Goal: Task Accomplishment & Management: Manage account settings

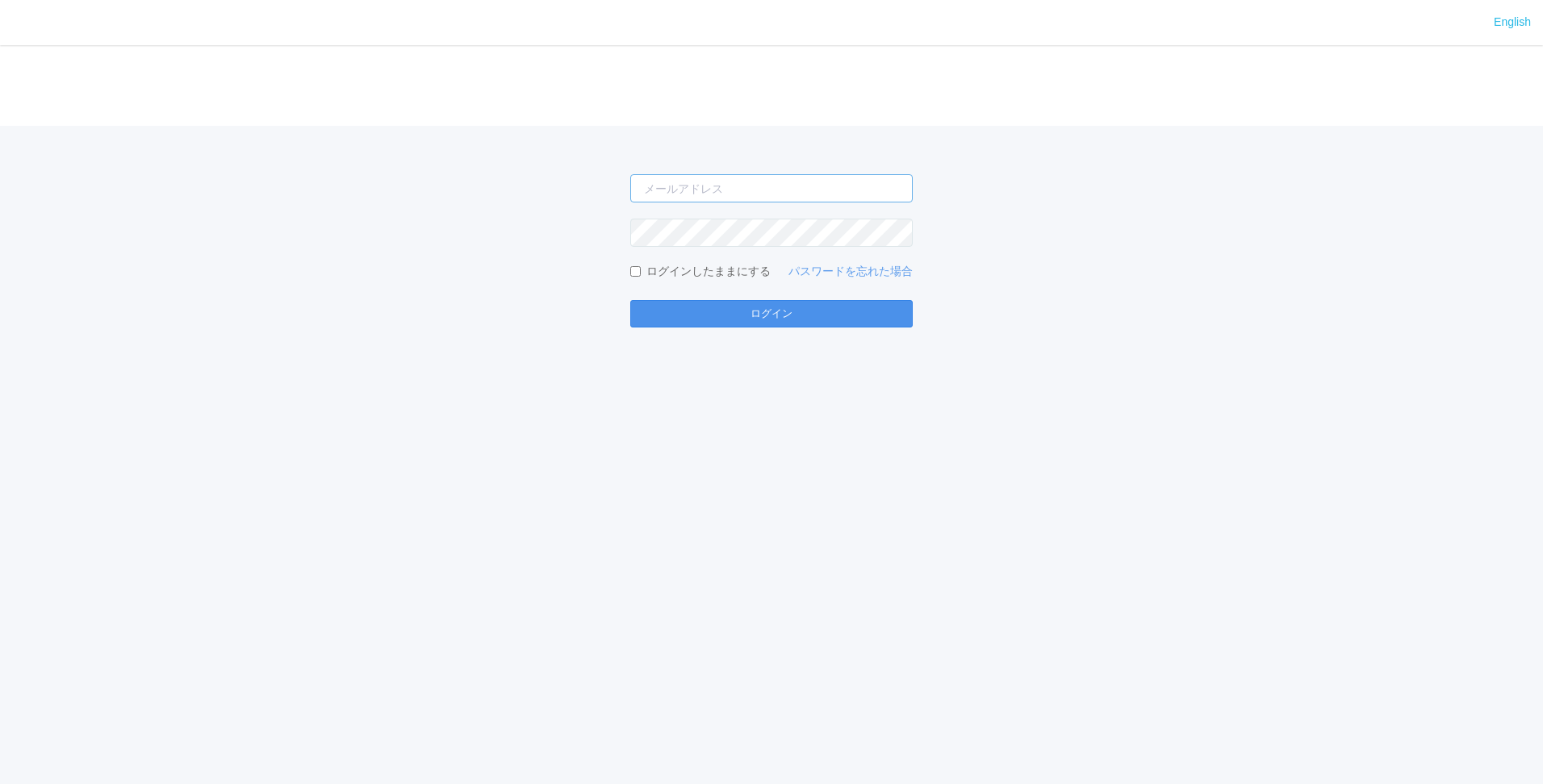
type input "[EMAIL_ADDRESS][DOMAIN_NAME]"
click at [727, 319] on button "ログイン" at bounding box center [771, 314] width 283 height 28
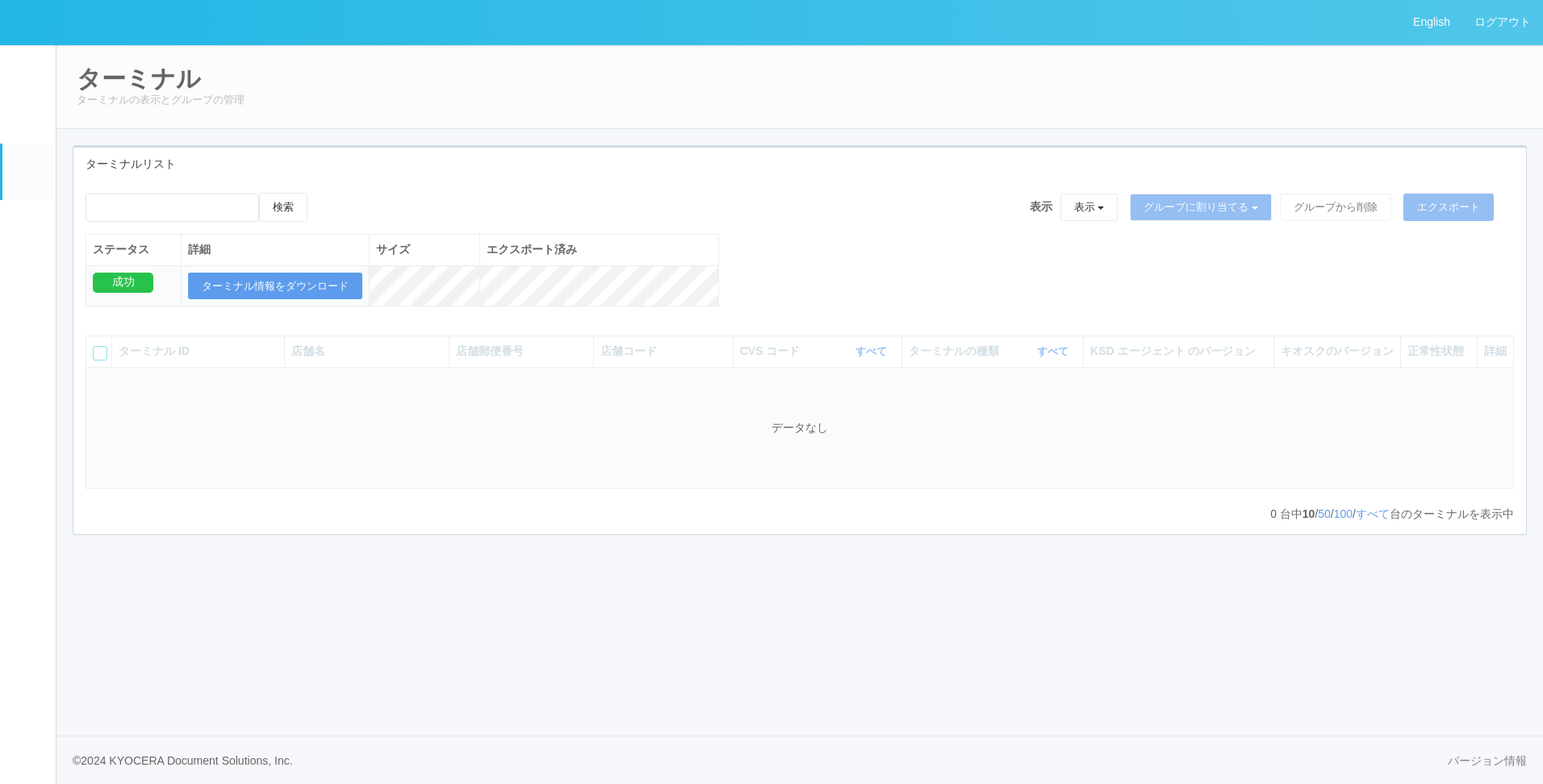
click at [28, 476] on em at bounding box center [28, 476] width 0 height 0
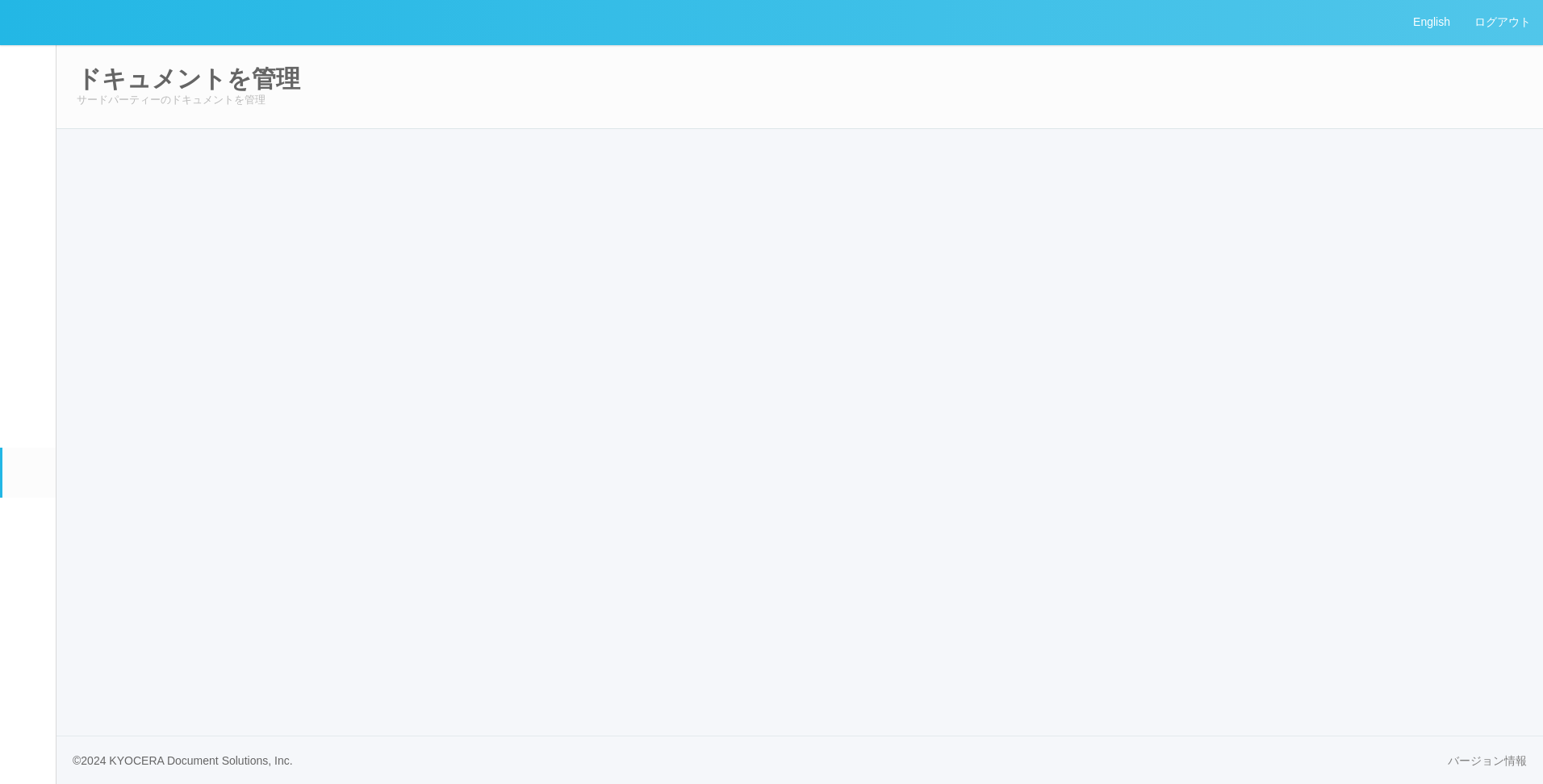
click at [28, 427] on em at bounding box center [28, 427] width 0 height 0
click at [28, 229] on em at bounding box center [28, 229] width 0 height 0
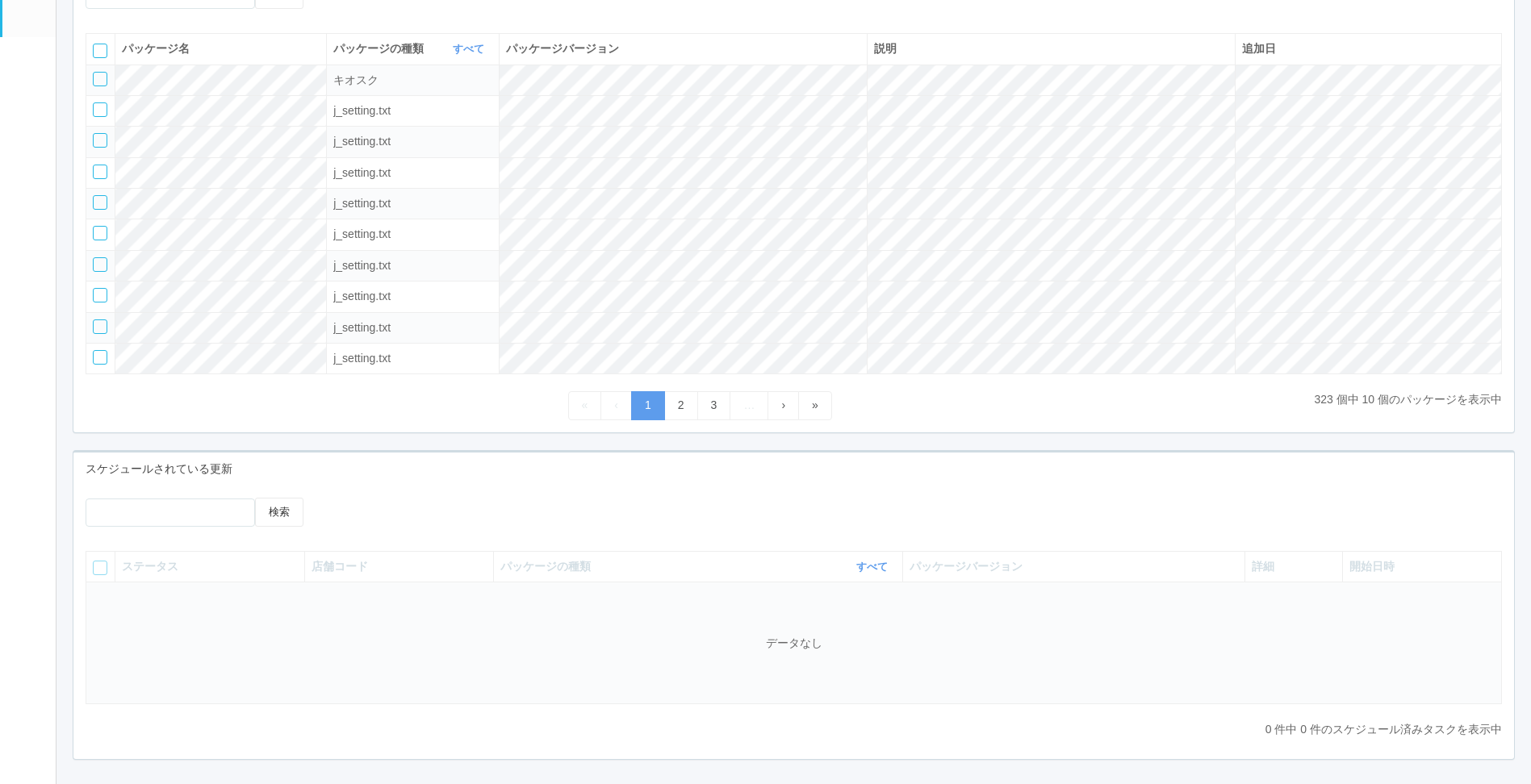
scroll to position [279, 0]
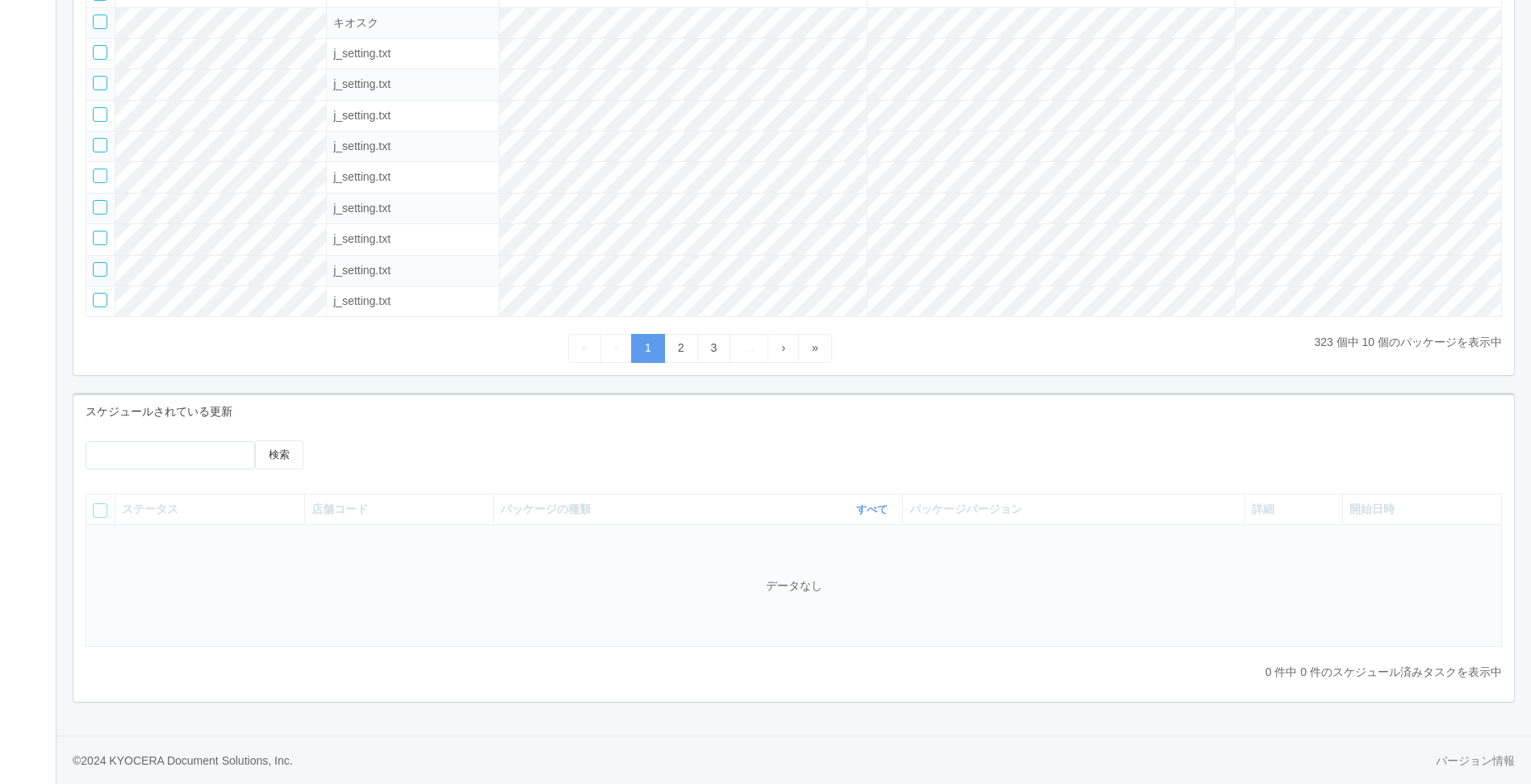
click at [525, 440] on div at bounding box center [501, 446] width 324 height 13
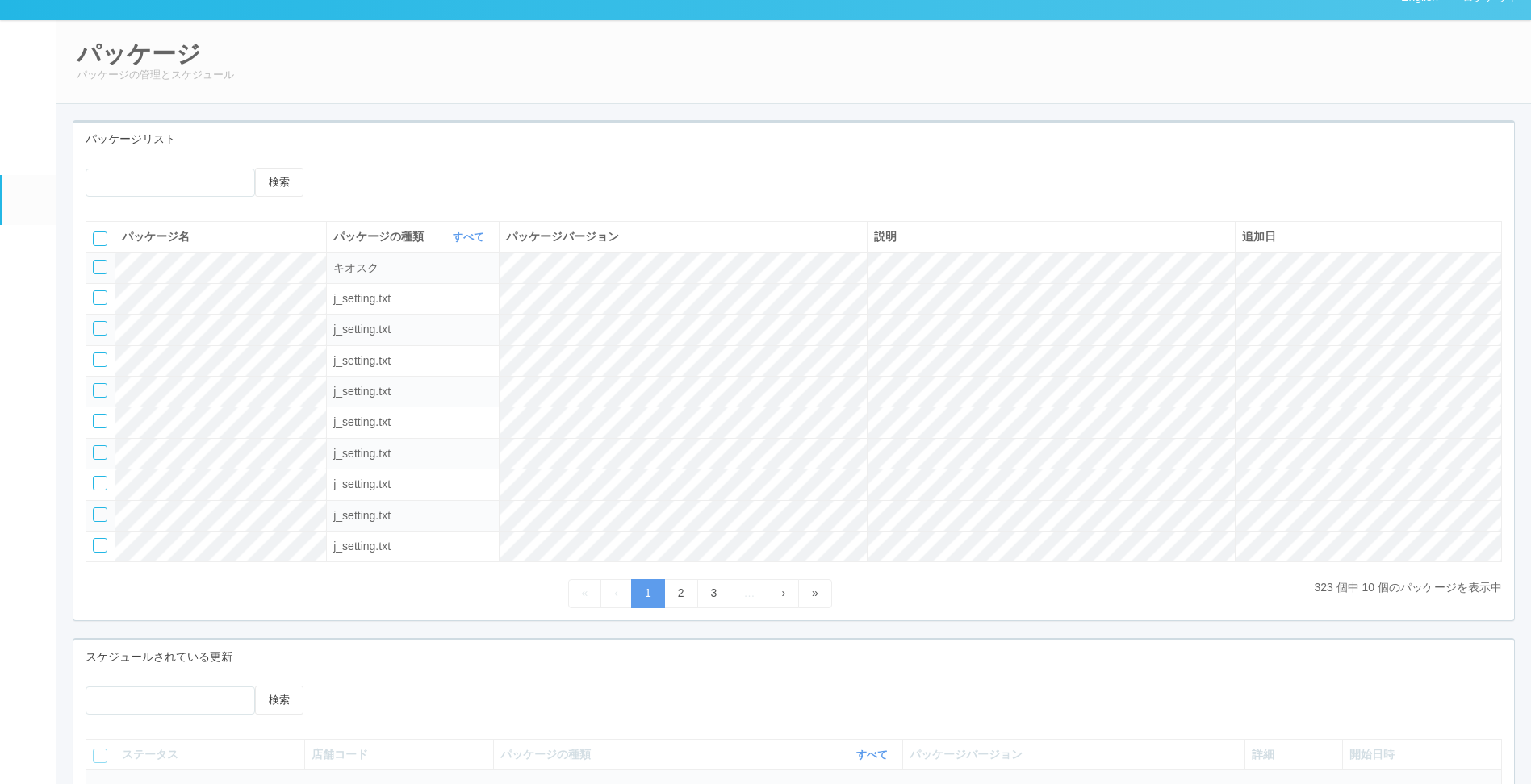
scroll to position [0, 0]
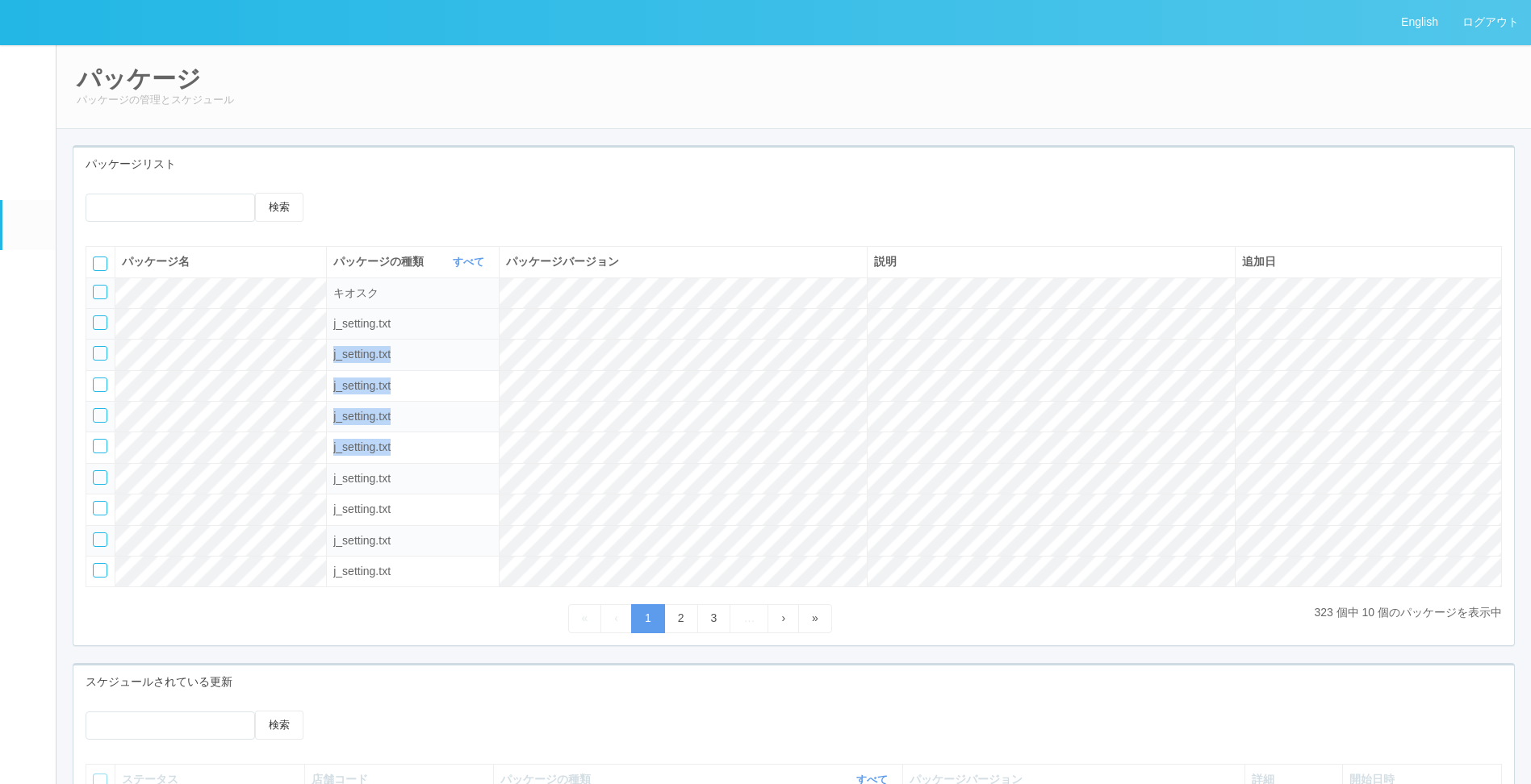
click at [808, 463] on tbody "キオスク j_setting.txt j_setting.txt j_setting.txt j_setting.txt j_setting.txt j_se…" at bounding box center [793, 432] width 1415 height 309
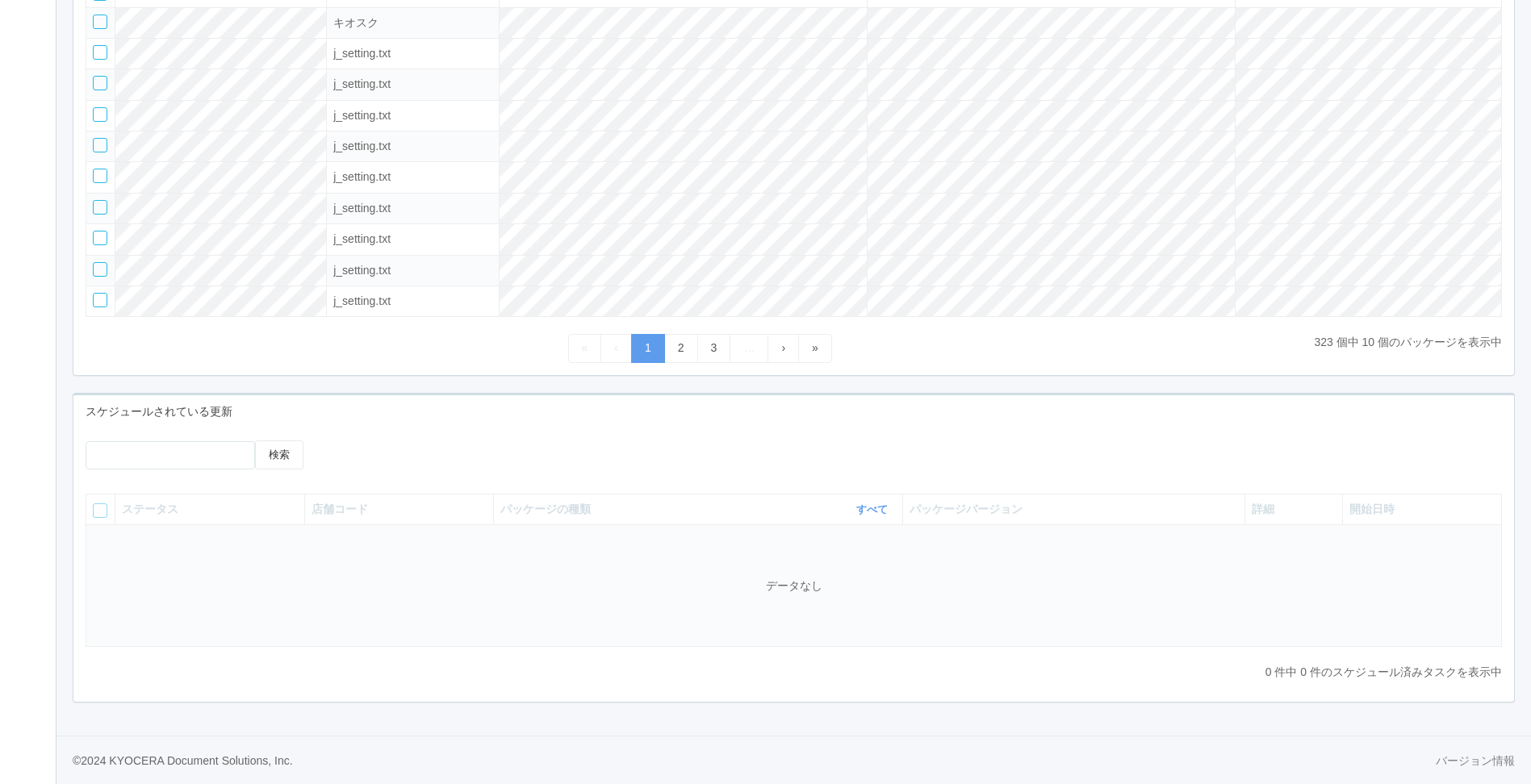
scroll to position [279, 0]
click at [501, 440] on div at bounding box center [501, 446] width 324 height 13
click at [297, 135] on tbody "キオスク j_setting.txt j_setting.txt j_setting.txt j_setting.txt j_setting.txt j_se…" at bounding box center [793, 162] width 1415 height 309
drag, startPoint x: 301, startPoint y: 136, endPoint x: 412, endPoint y: 242, distance: 153.5
click at [412, 242] on td "j_setting.txt" at bounding box center [413, 239] width 173 height 31
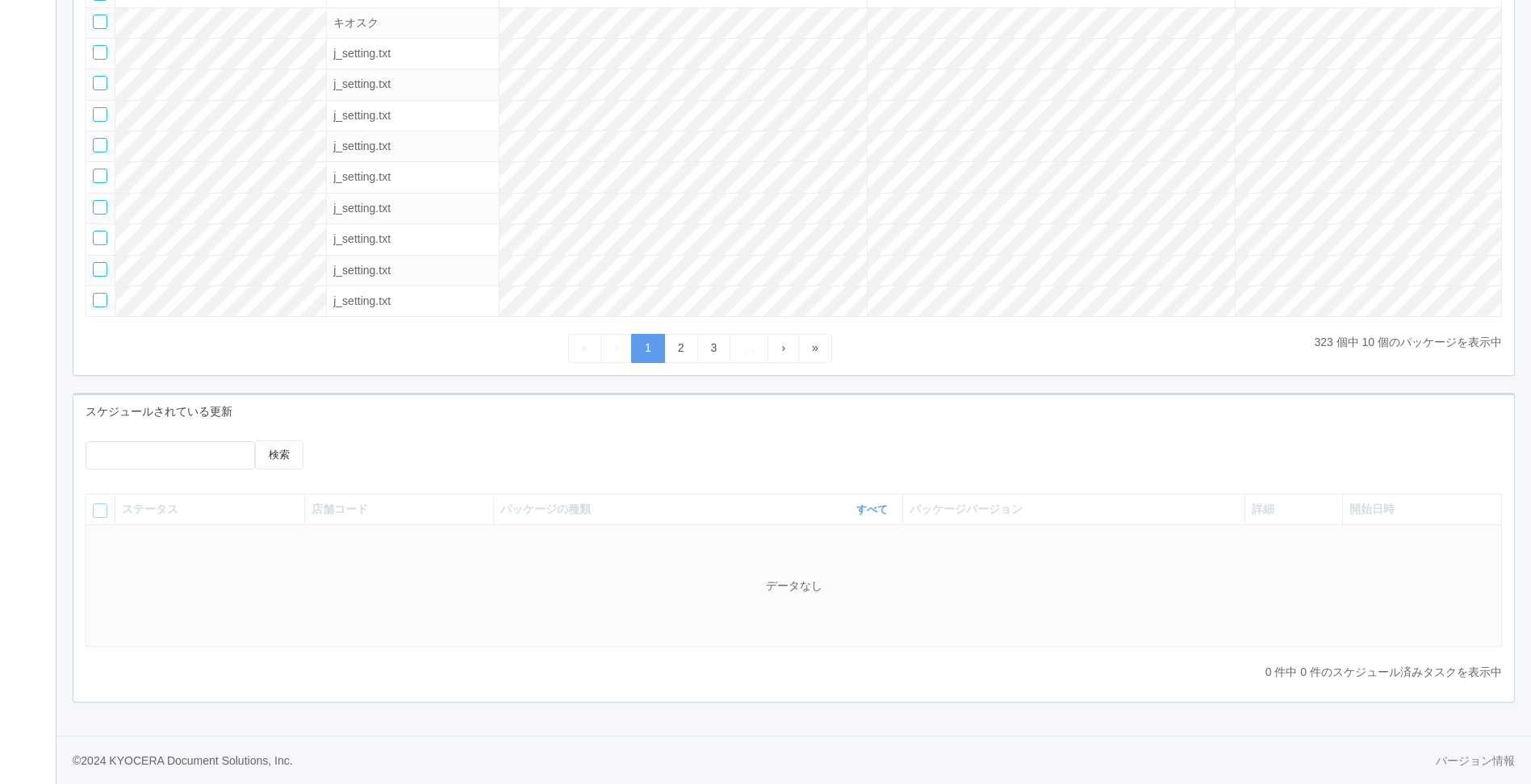
click at [481, 429] on div "検索 ステータス 店舗コード パッケージの種類 すべて 表示 すべて キオスク KSD エージェント j_setting.txt パッケージバージョン 詳細 …" at bounding box center [793, 565] width 1440 height 274
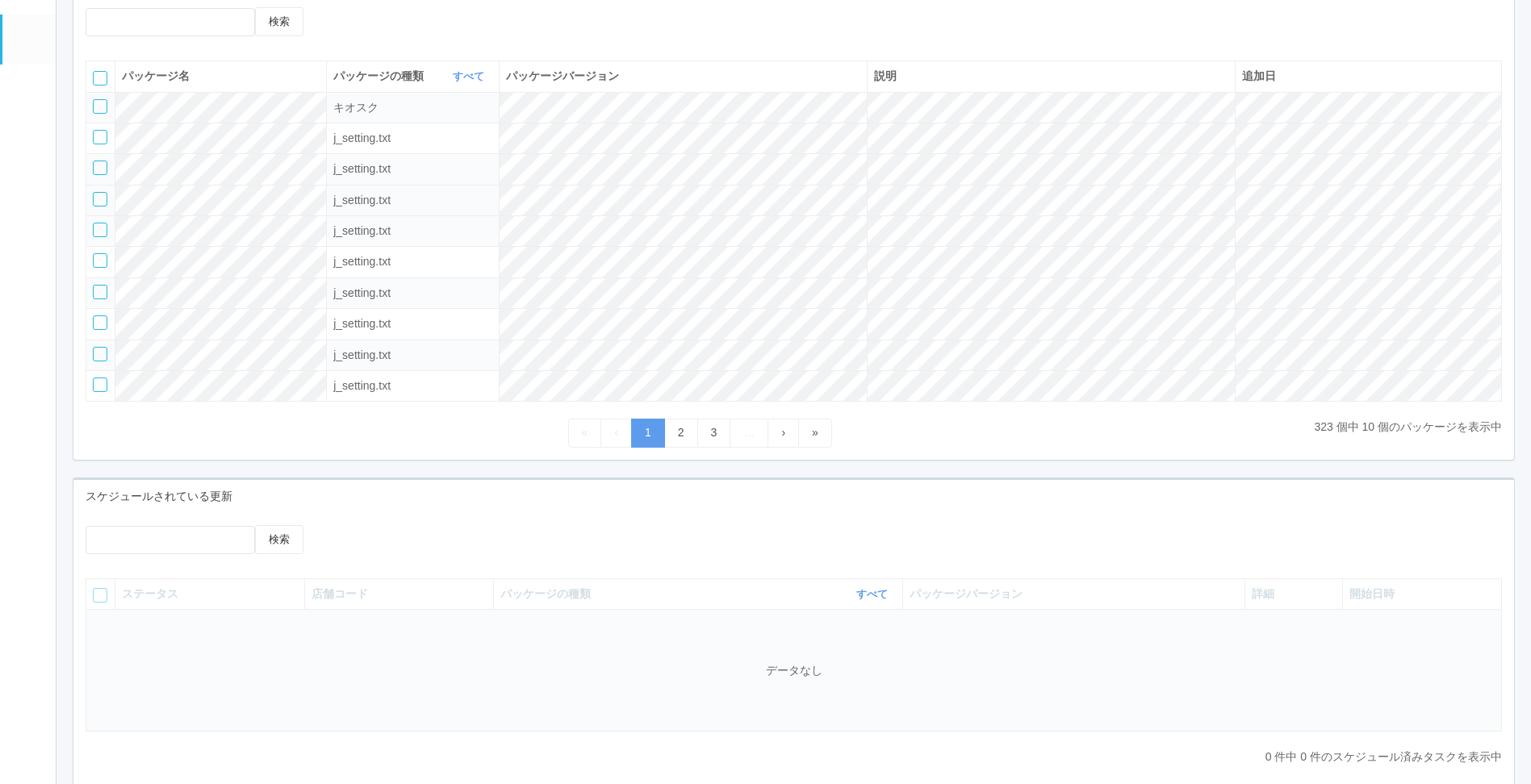
scroll to position [37, 0]
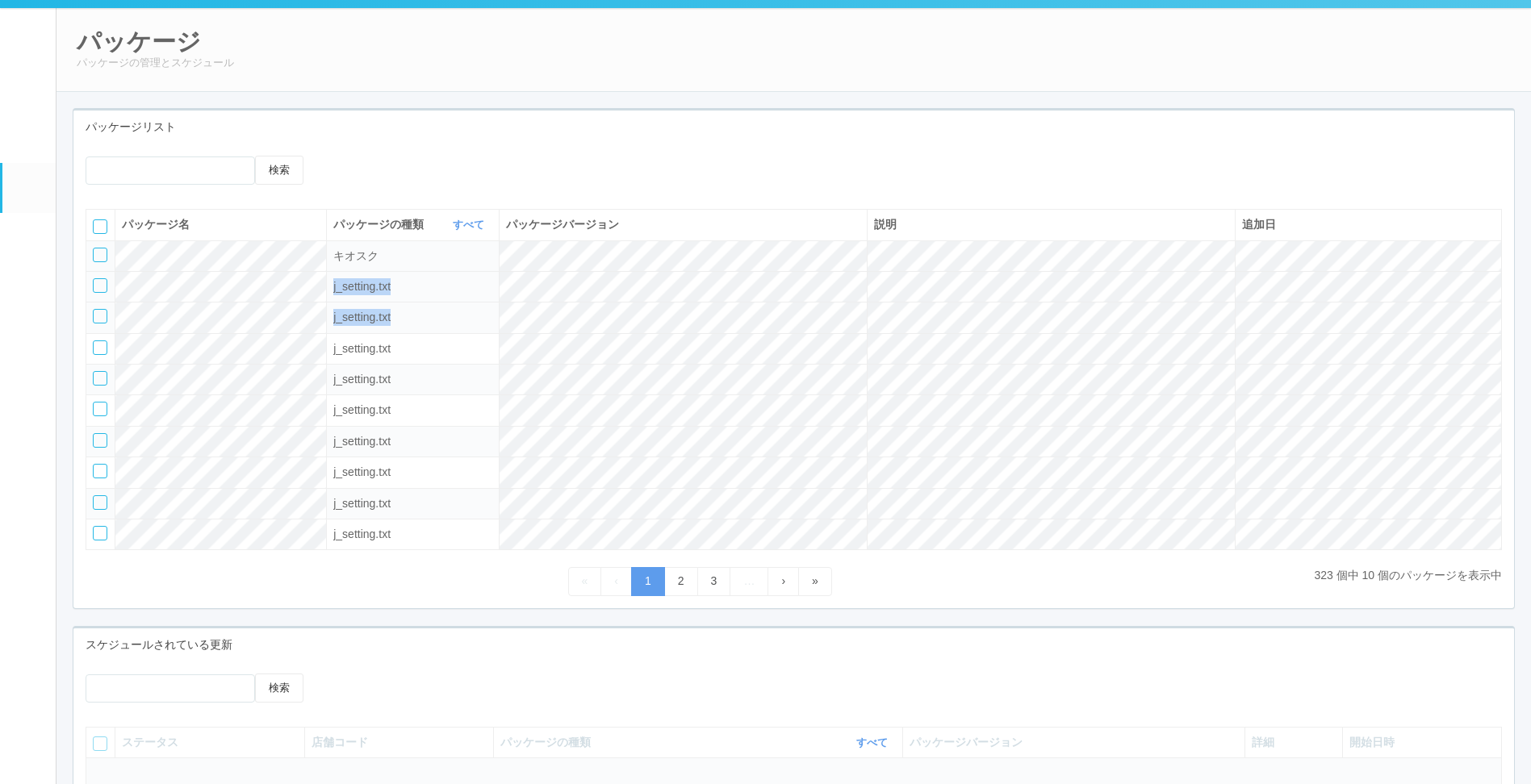
click at [758, 343] on tbody "キオスク j_setting.txt j_setting.txt j_setting.txt j_setting.txt j_setting.txt j_se…" at bounding box center [793, 395] width 1415 height 309
click at [500, 430] on td "j_setting.txt" at bounding box center [413, 441] width 173 height 31
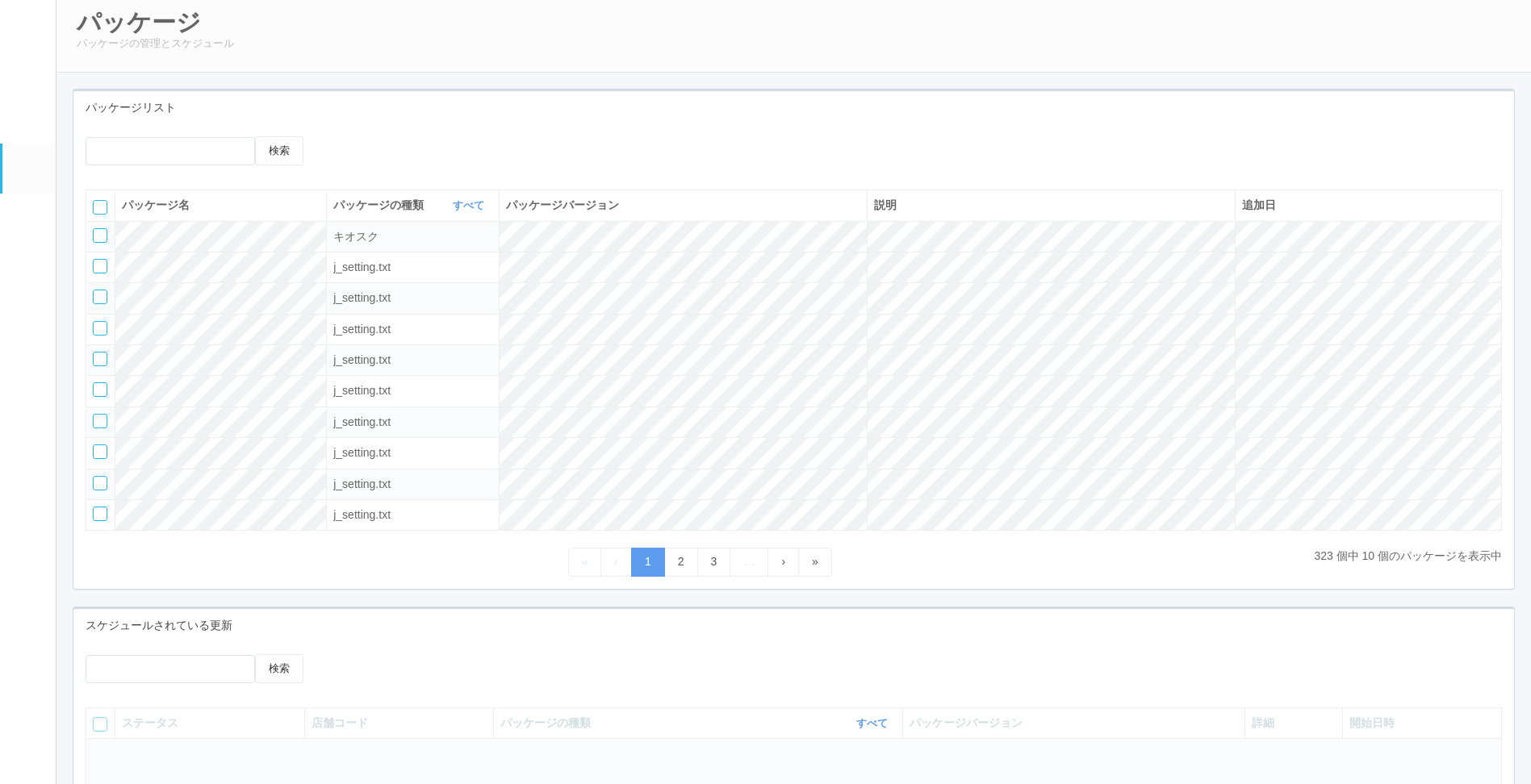
scroll to position [199, 0]
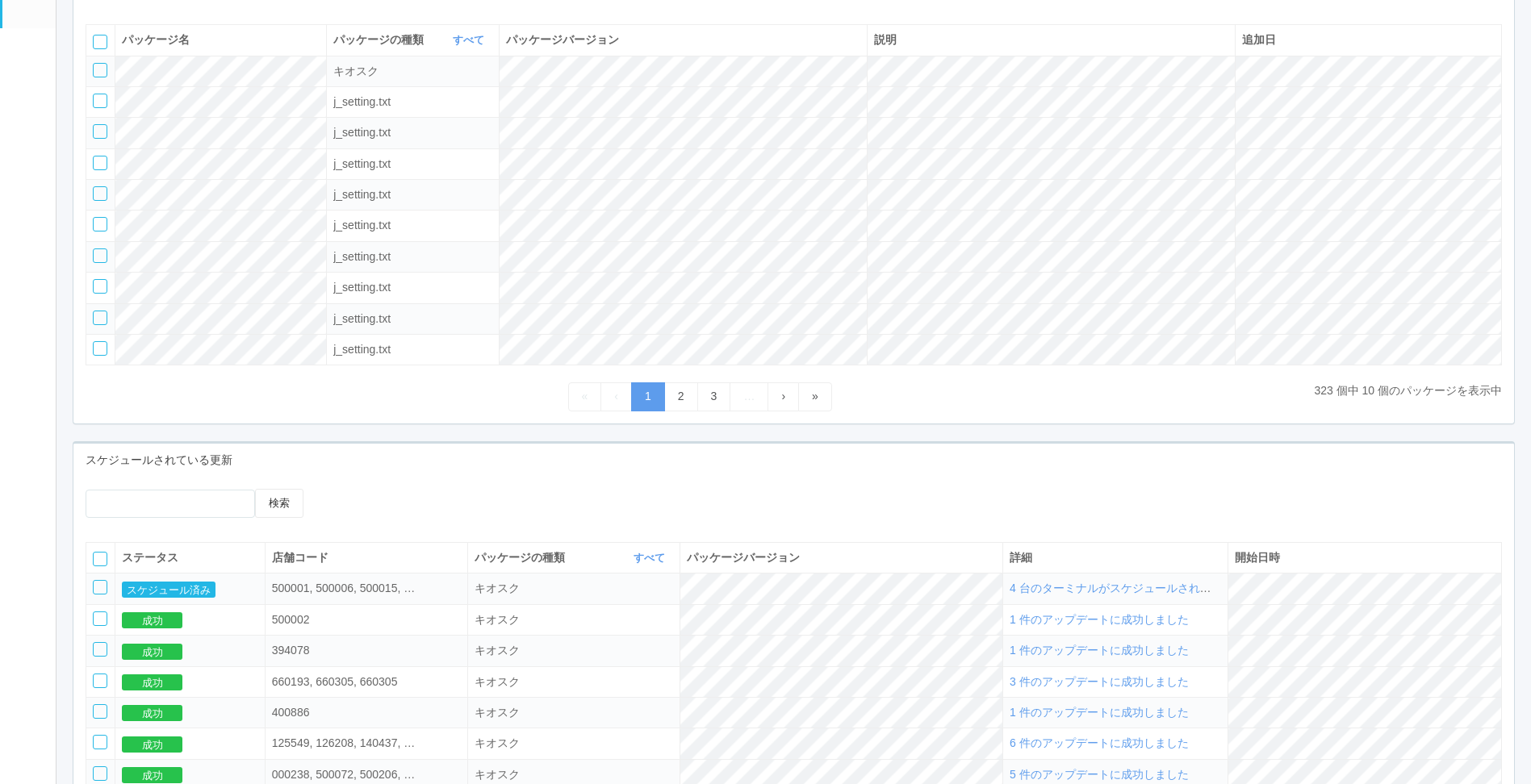
scroll to position [250, 0]
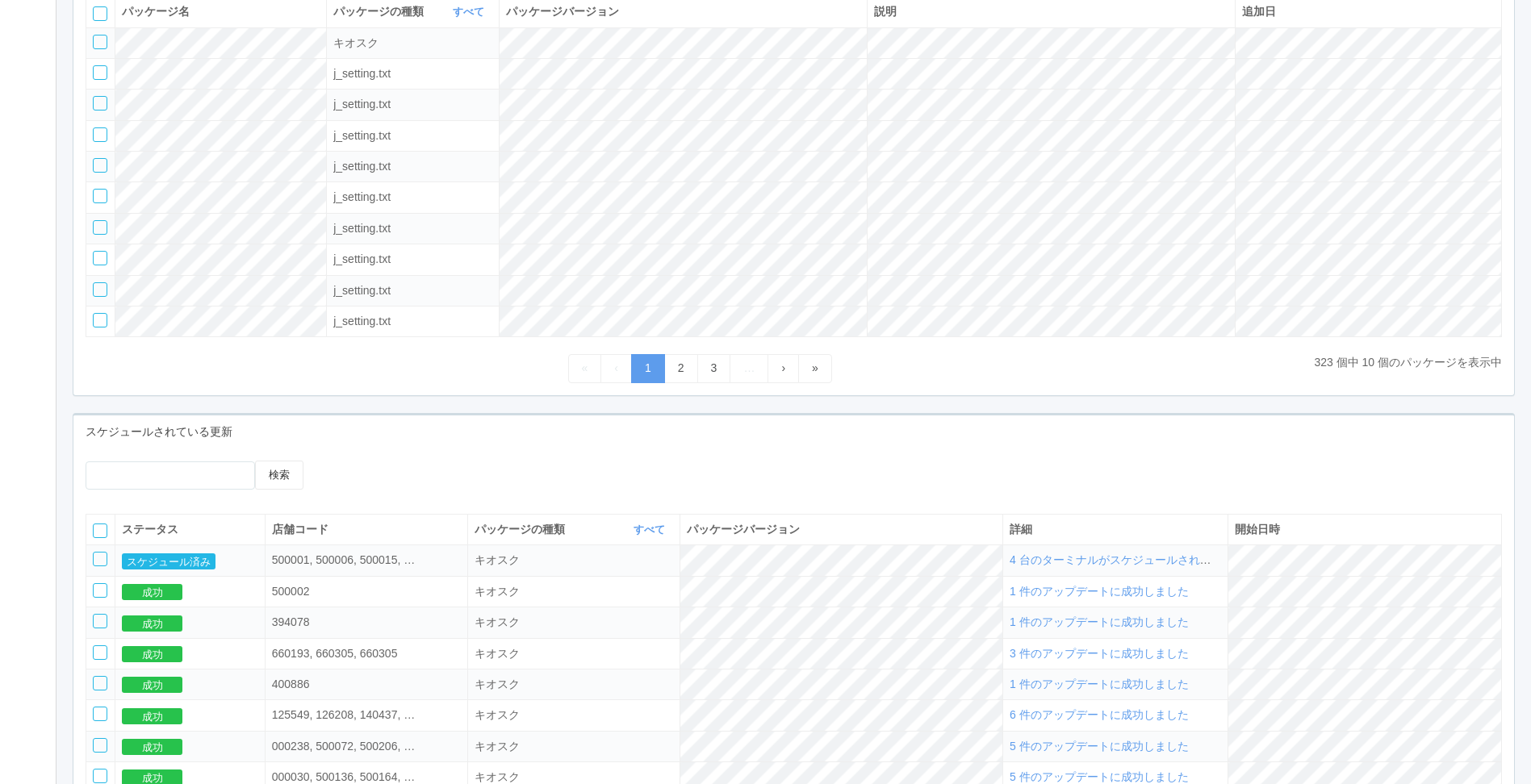
click at [1117, 566] on span "4 台のターミナルがスケジュールされました" at bounding box center [1121, 559] width 224 height 13
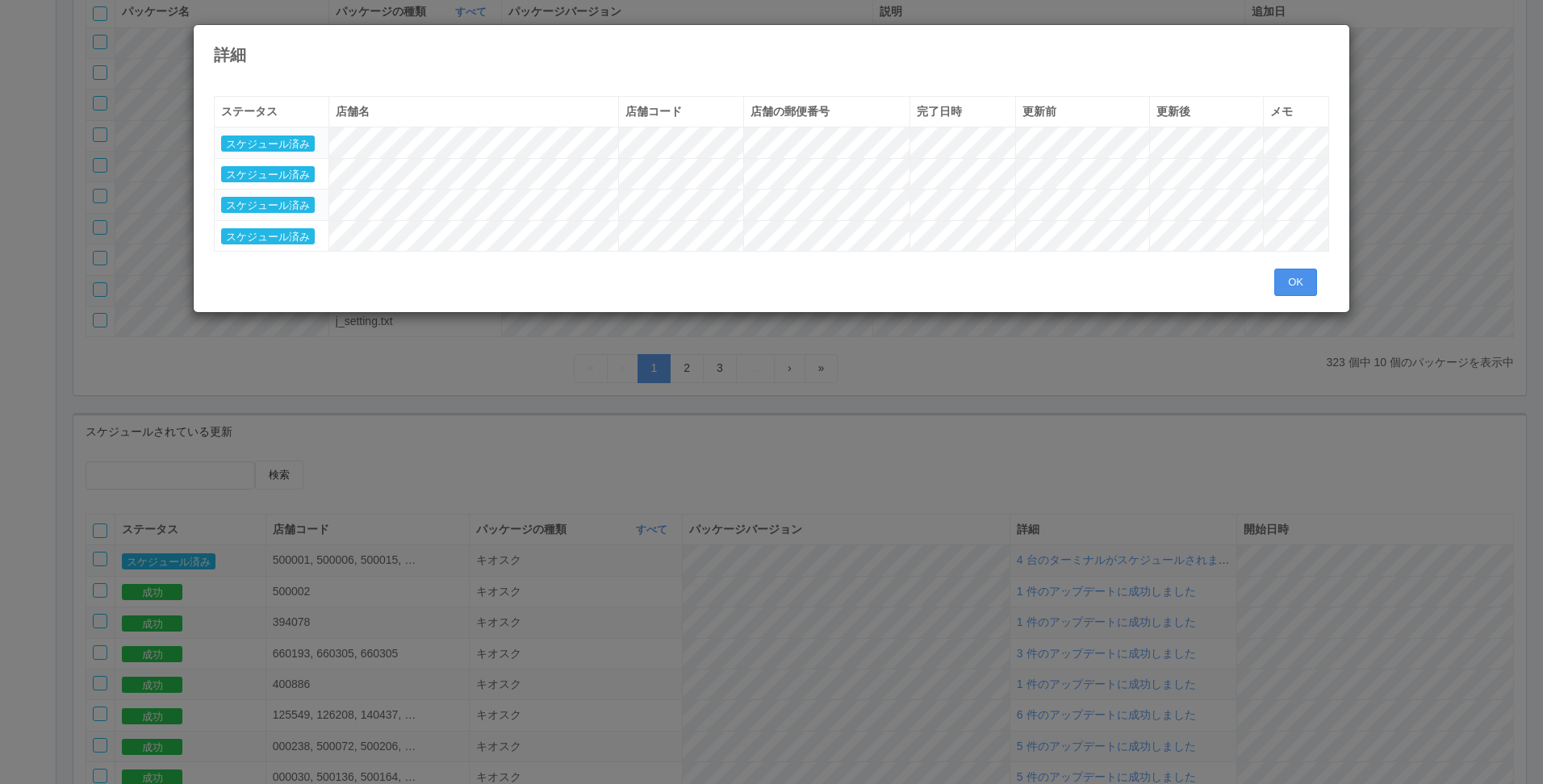
click at [1286, 273] on button "OK" at bounding box center [1295, 282] width 43 height 28
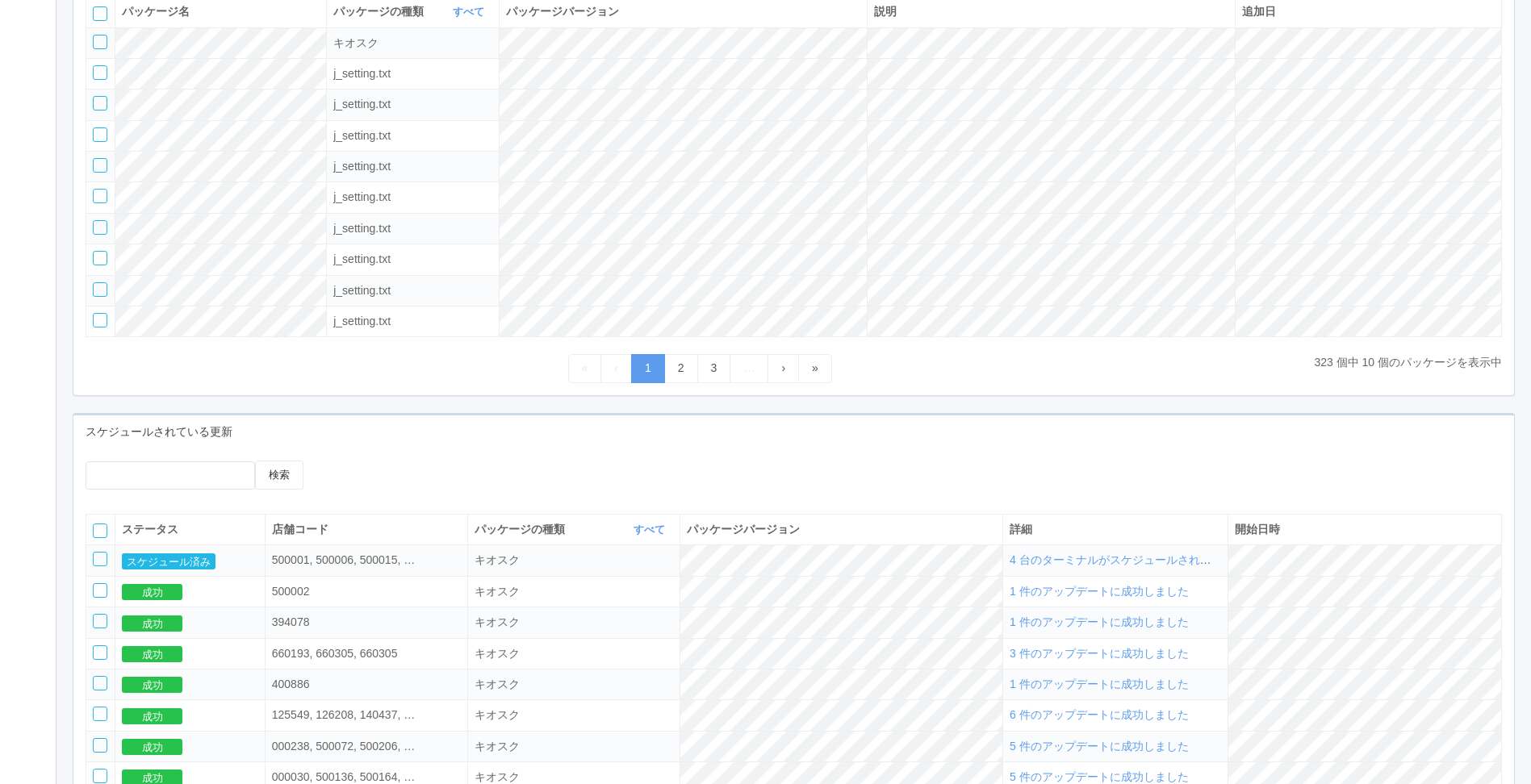
click at [863, 422] on div "スケジュールされている更新" at bounding box center [793, 432] width 1440 height 33
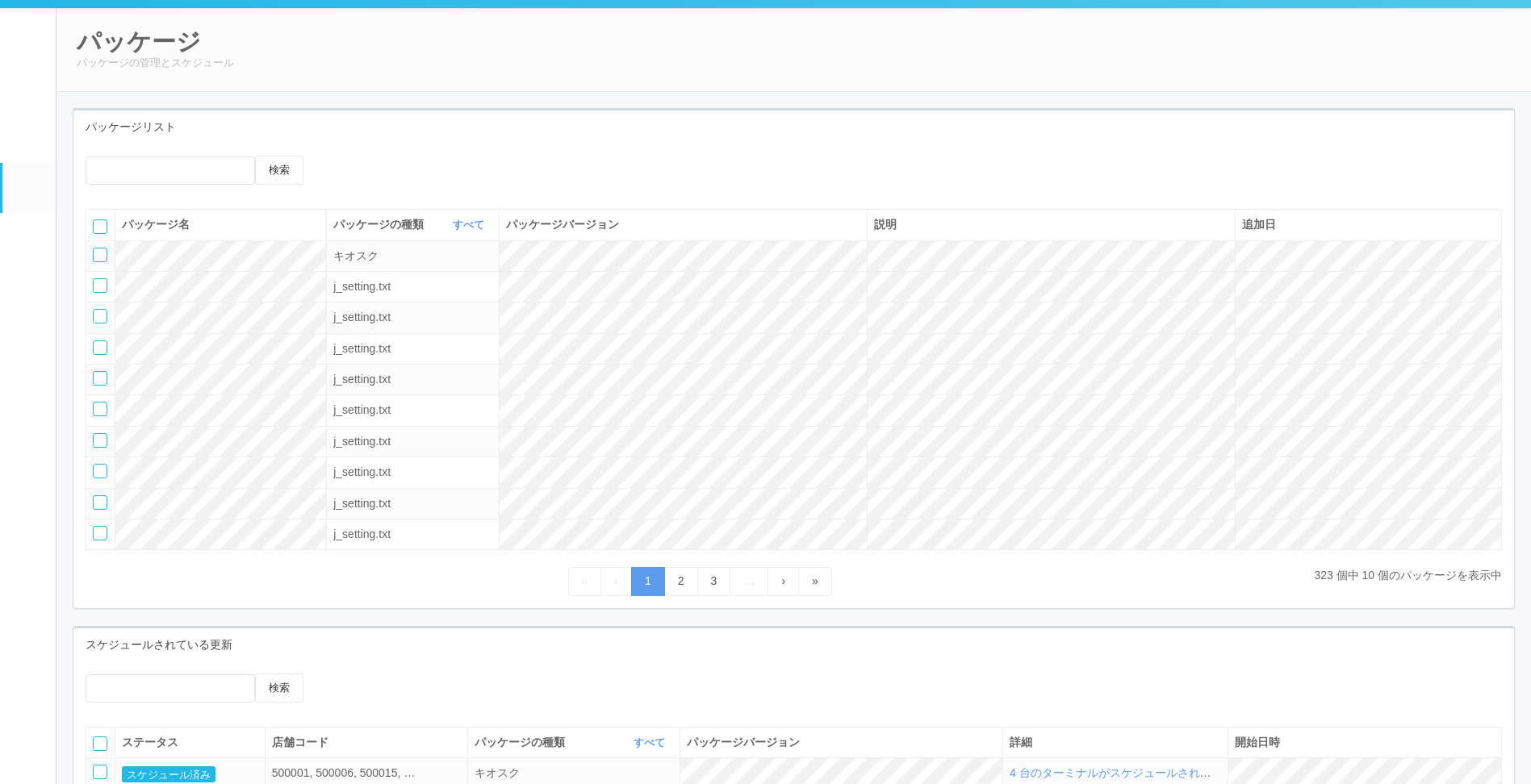
scroll to position [8, 0]
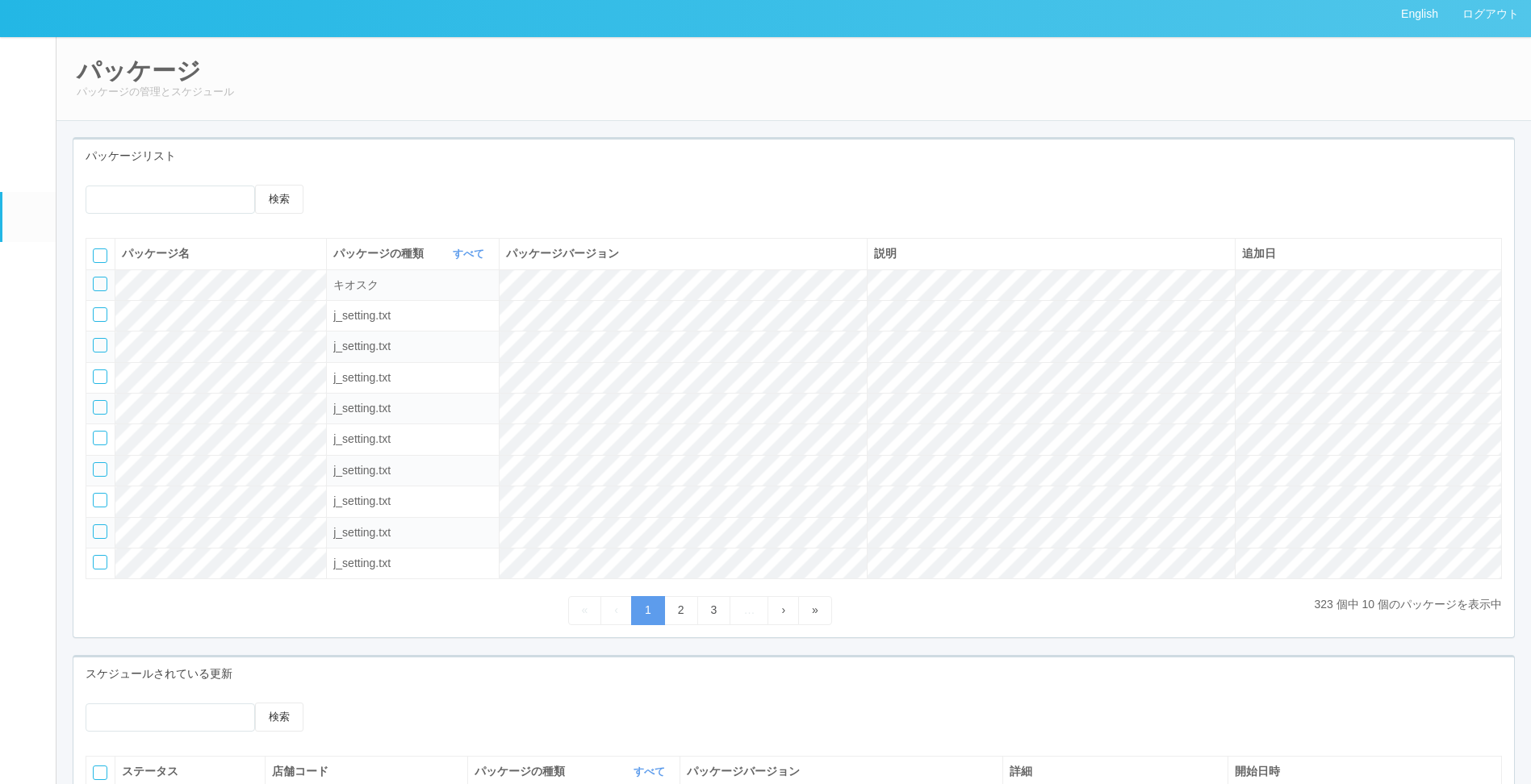
click at [42, 175] on link "ターミナル" at bounding box center [29, 163] width 53 height 57
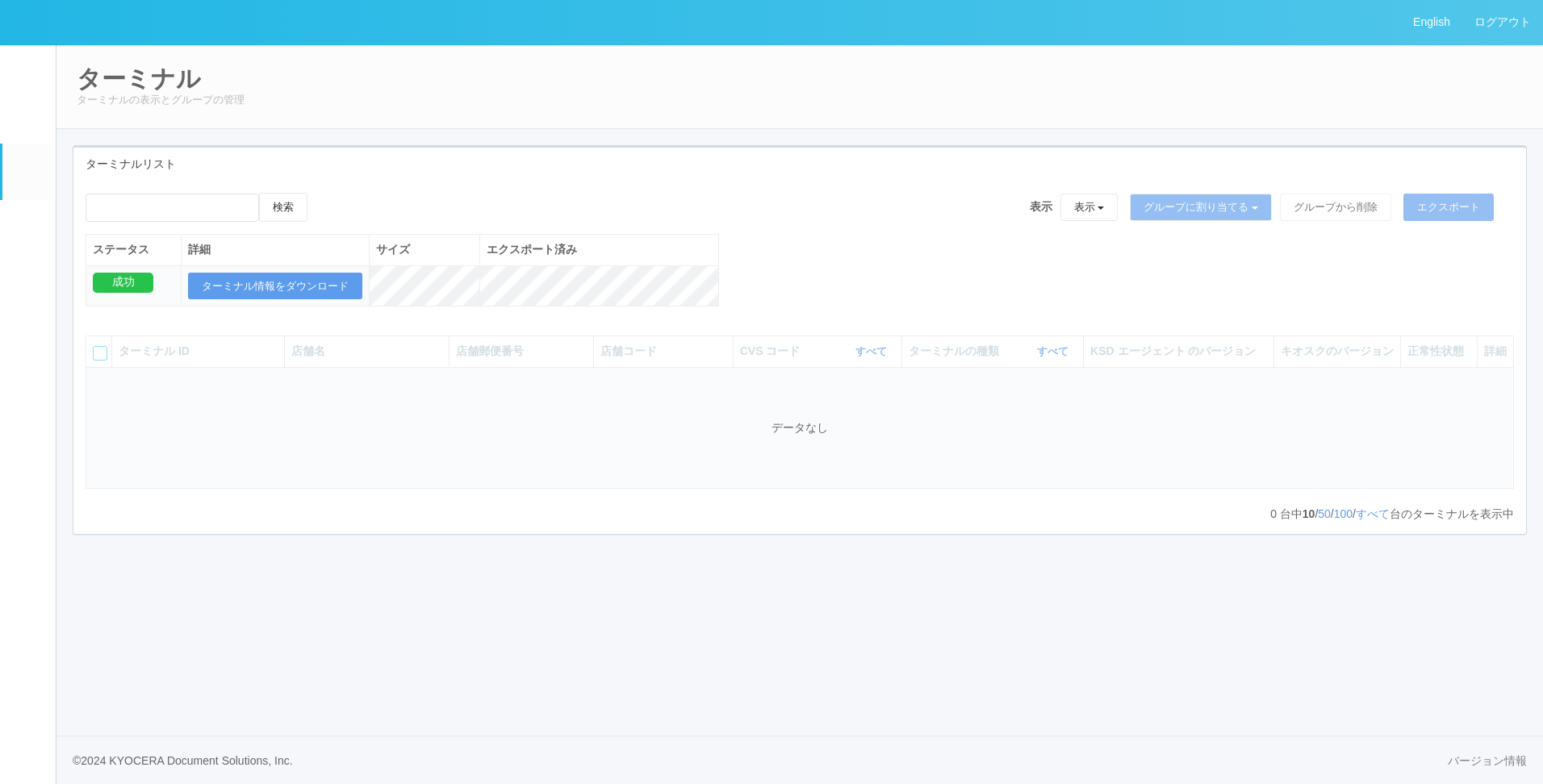
click at [1113, 285] on div "検索 表示 表示 すべてのターミナル 未割り当てのターミナル グループを追加 グループ名を編集 アーカイブ済みのターミナル グループに割り当てる グループを追…" at bounding box center [799, 258] width 1453 height 131
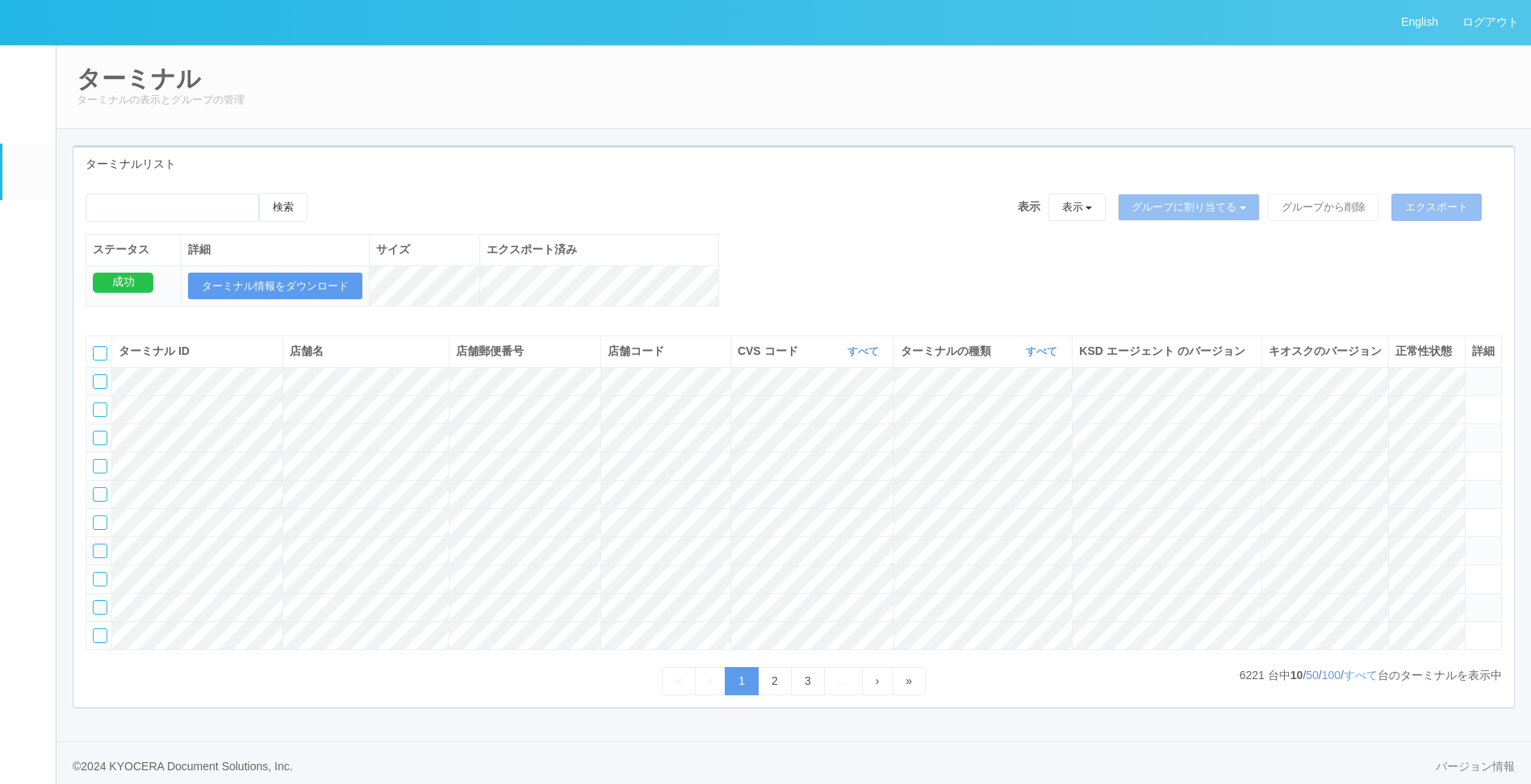
click at [1348, 357] on span "キオスクのバージョン" at bounding box center [1324, 350] width 113 height 13
click at [1382, 357] on icon at bounding box center [1382, 350] width 0 height 13
click at [1047, 357] on link "すべて" at bounding box center [1043, 351] width 36 height 13
click at [996, 425] on span "キオスク" at bounding box center [980, 418] width 53 height 13
click at [1259, 274] on div "検索 表示 表示 すべてのターミナル 未割り当てのターミナル グループを追加 グループ名を編集 アーカイブ済みのターミナル グループに割り当てる グループを追…" at bounding box center [793, 258] width 1440 height 131
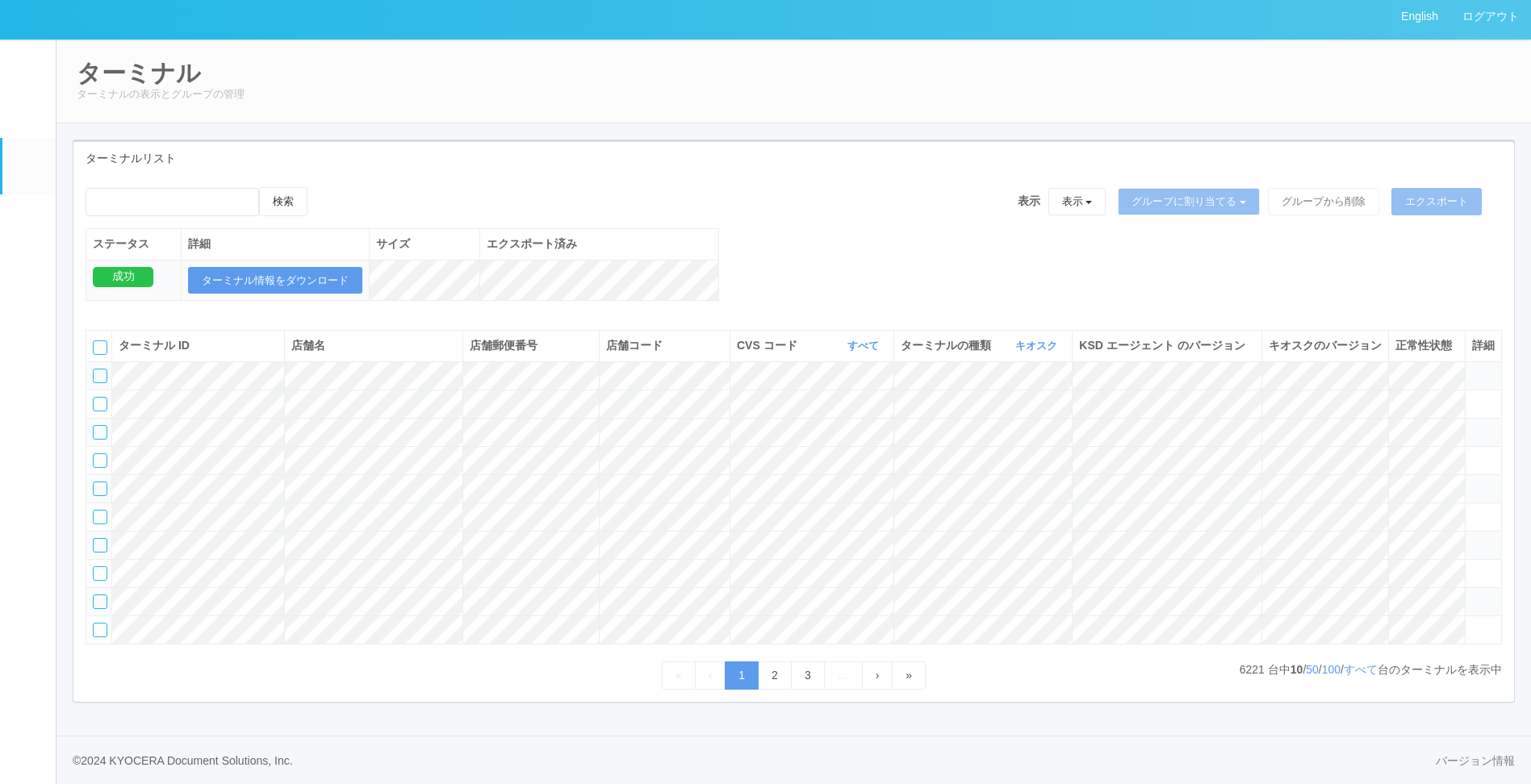
scroll to position [100, 0]
click at [1357, 676] on link "すべて" at bounding box center [1360, 669] width 34 height 13
click at [1359, 666] on link "すべて" at bounding box center [1360, 669] width 34 height 13
click at [1355, 679] on div "« ‹ 1 2 3 … › »" at bounding box center [793, 676] width 1416 height 28
click at [1357, 666] on link "すべて" at bounding box center [1360, 669] width 34 height 13
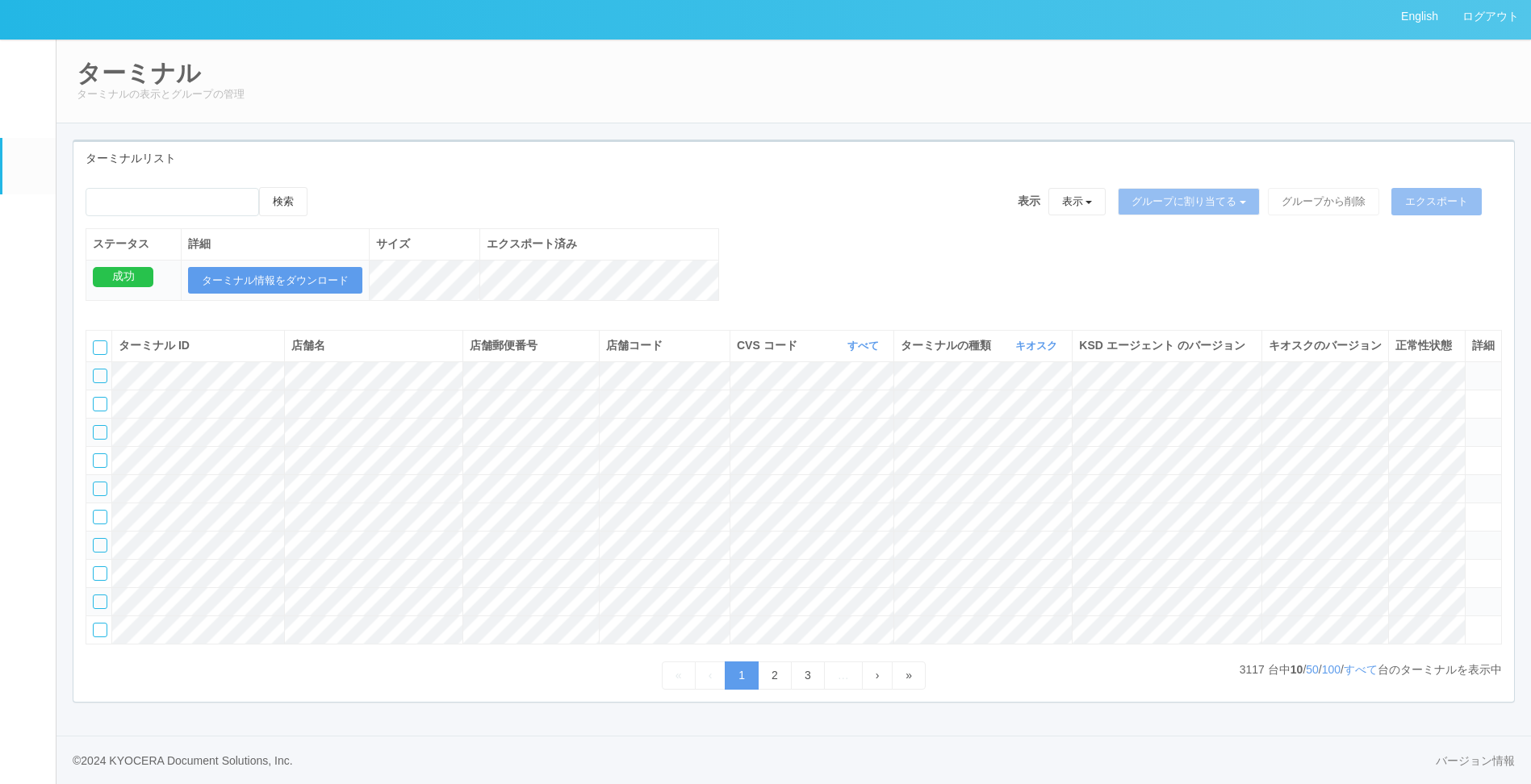
drag, startPoint x: 813, startPoint y: 143, endPoint x: 816, endPoint y: 151, distance: 8.5
click at [813, 187] on div "検索 表示 表示 すべてのターミナル 未割り当てのターミナル グループを追加 グループ名を編集 アーカイブ済みのターミナル グループに割り当てる グループを追…" at bounding box center [793, 252] width 1440 height 131
click at [1176, 433] on tbody at bounding box center [793, 502] width 1415 height 283
drag, startPoint x: 812, startPoint y: 320, endPoint x: 1060, endPoint y: 180, distance: 284.8
click at [1060, 187] on div "検索 表示 表示 すべてのターミナル 未割り当てのターミナル グループを追加 グループ名を編集 アーカイブ済みのターミナル グループに割り当てる グループを追…" at bounding box center [793, 252] width 1440 height 131
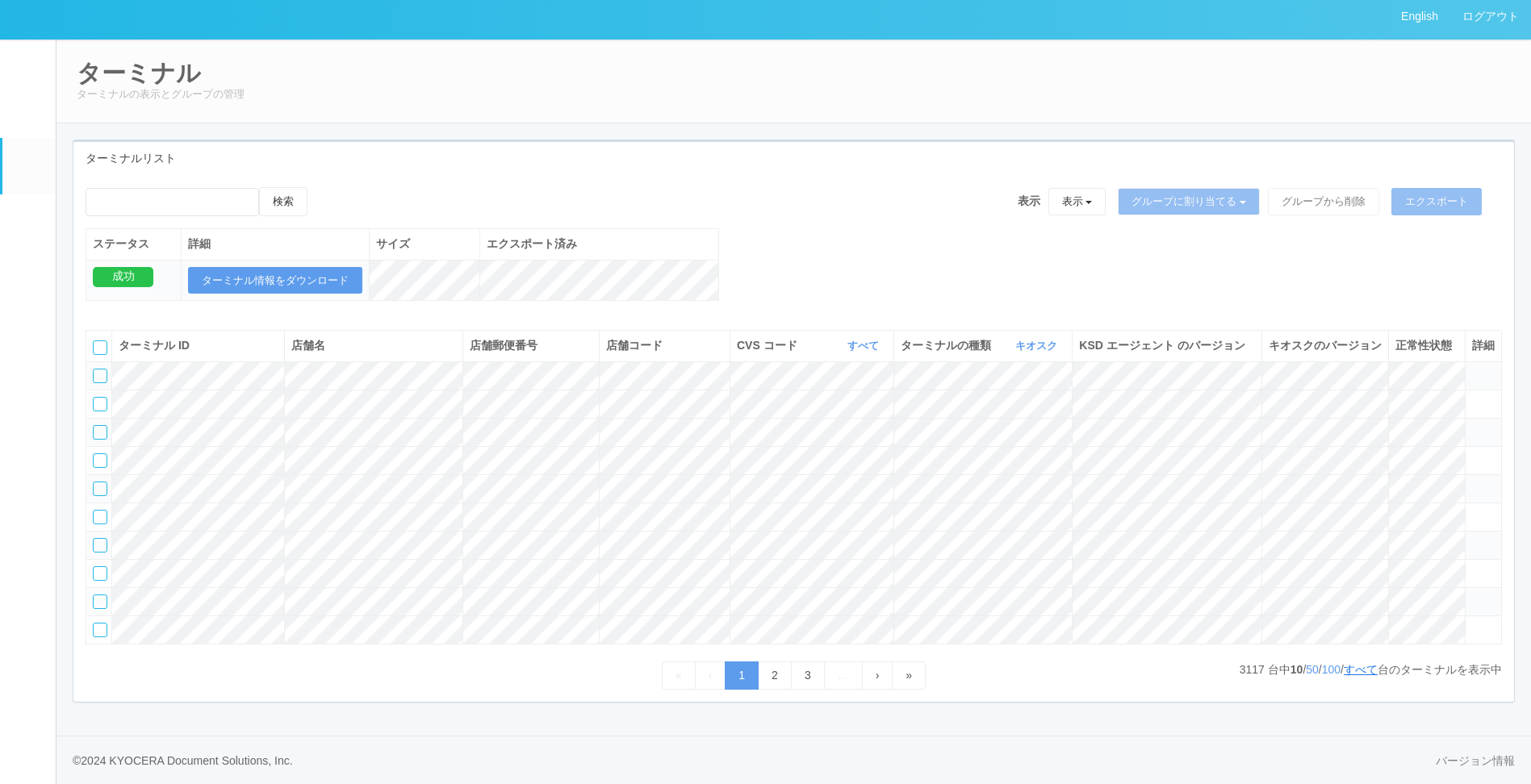
click at [1367, 672] on link "すべて" at bounding box center [1360, 669] width 34 height 13
click at [1356, 669] on link "すべて" at bounding box center [1360, 669] width 34 height 13
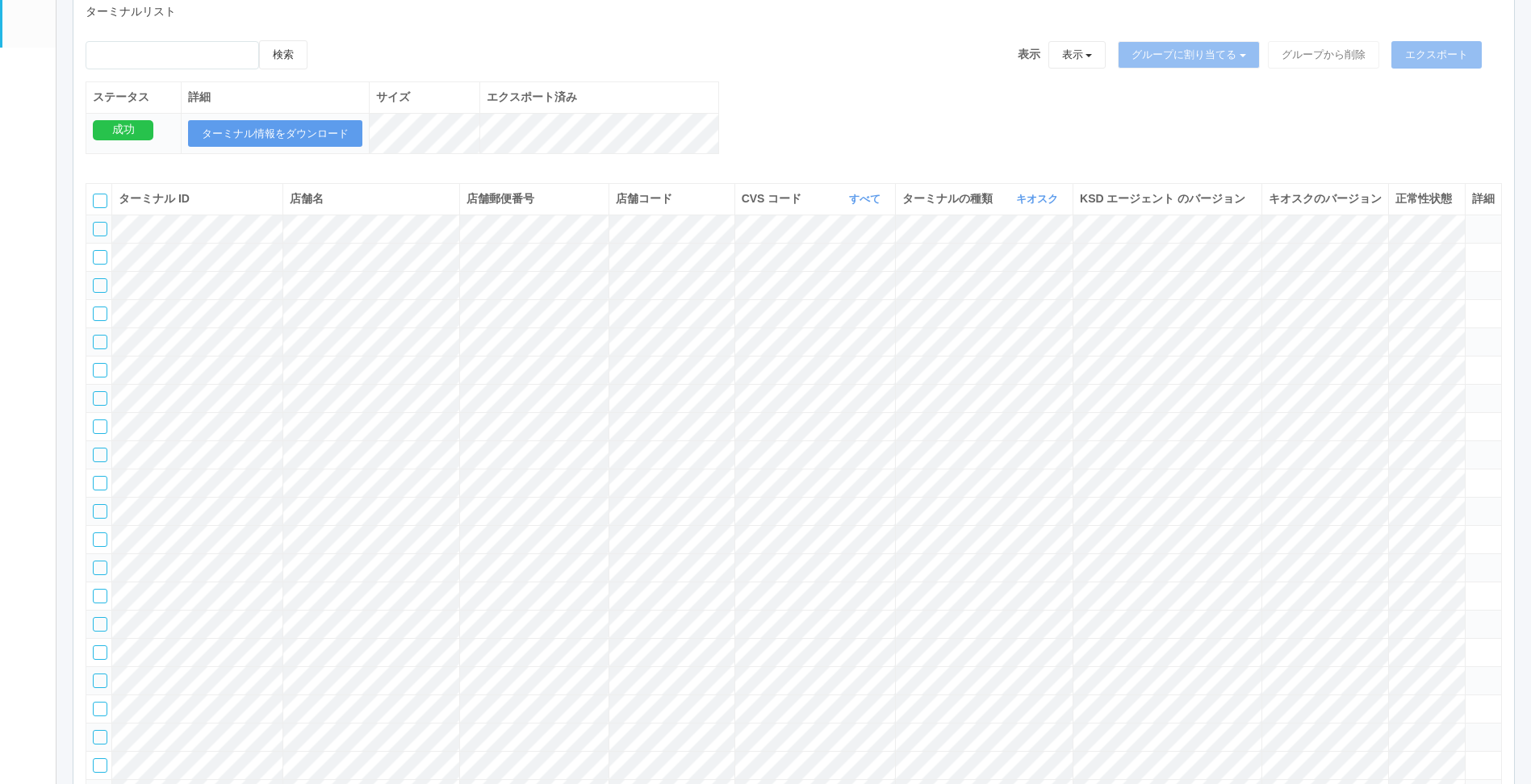
scroll to position [181, 0]
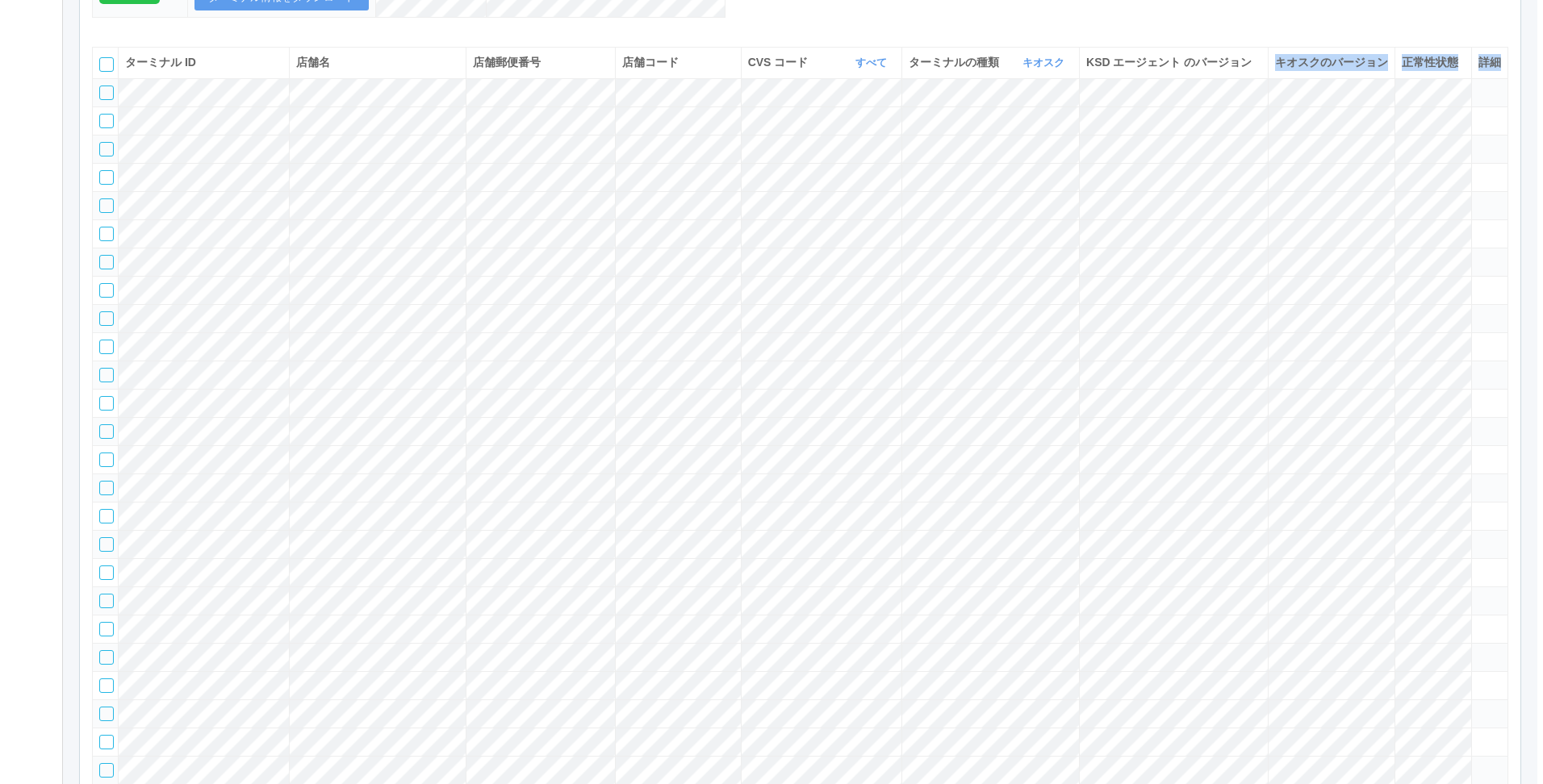
scroll to position [261, 0]
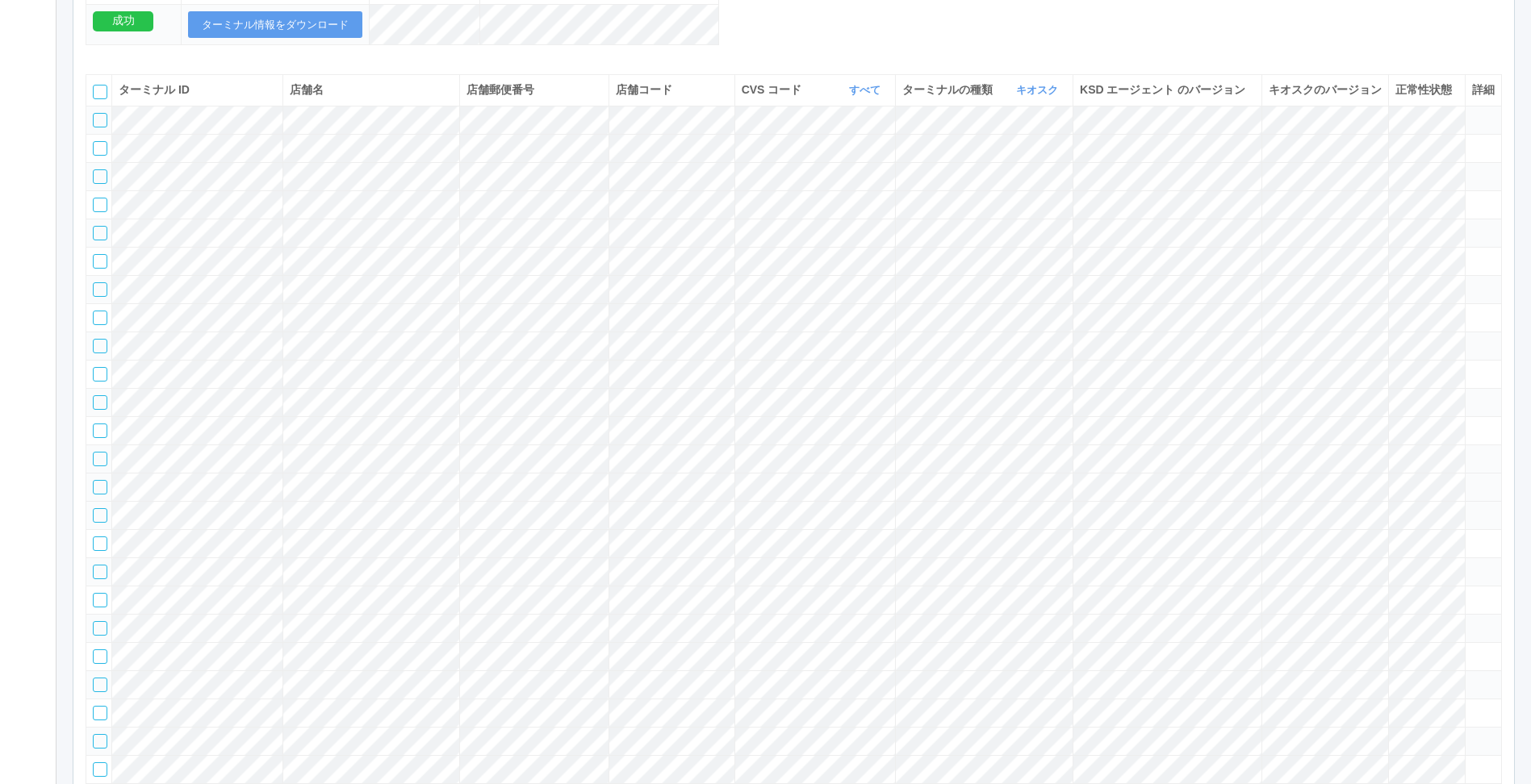
click at [1472, 480] on icon at bounding box center [1472, 480] width 0 height 0
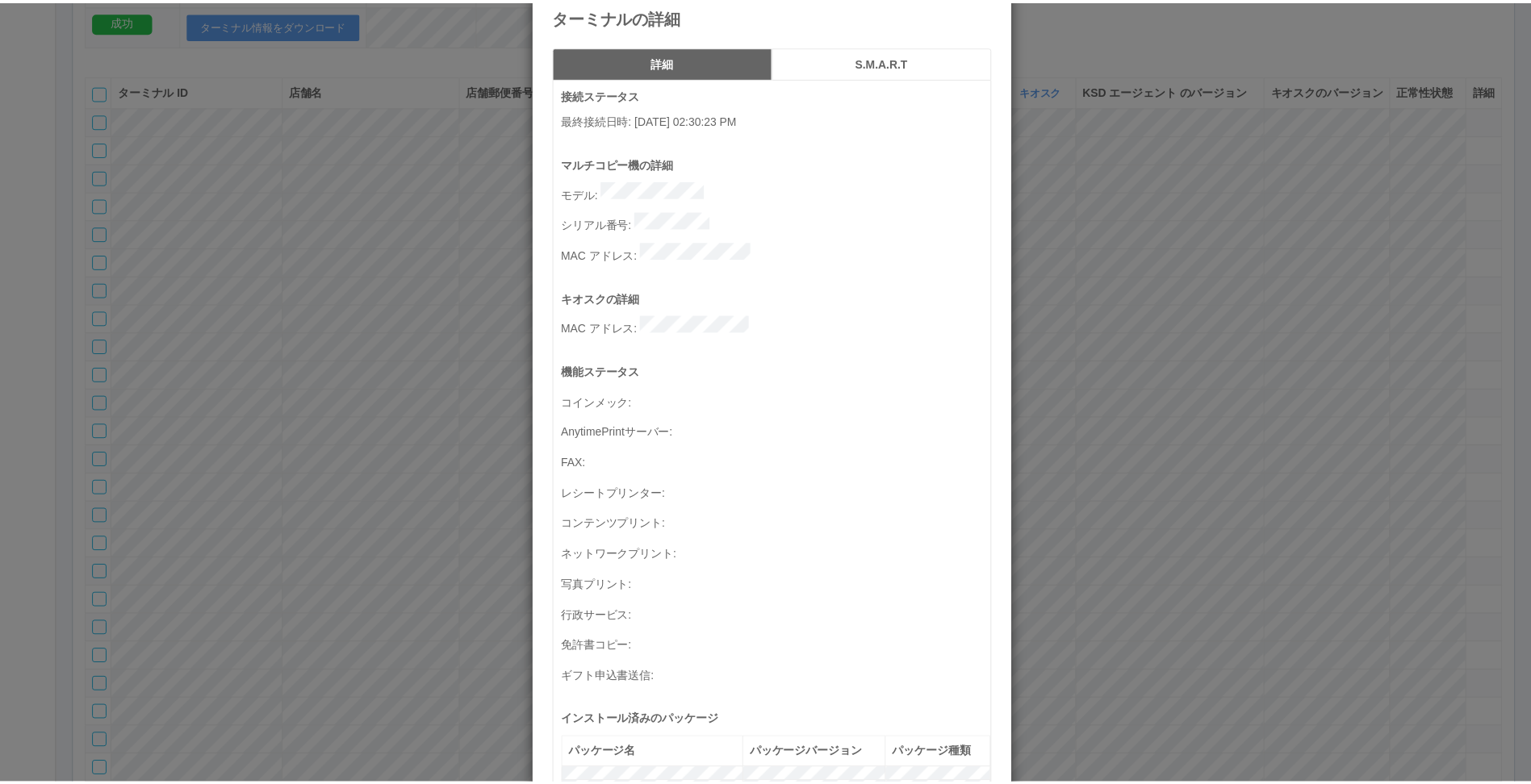
scroll to position [0, 0]
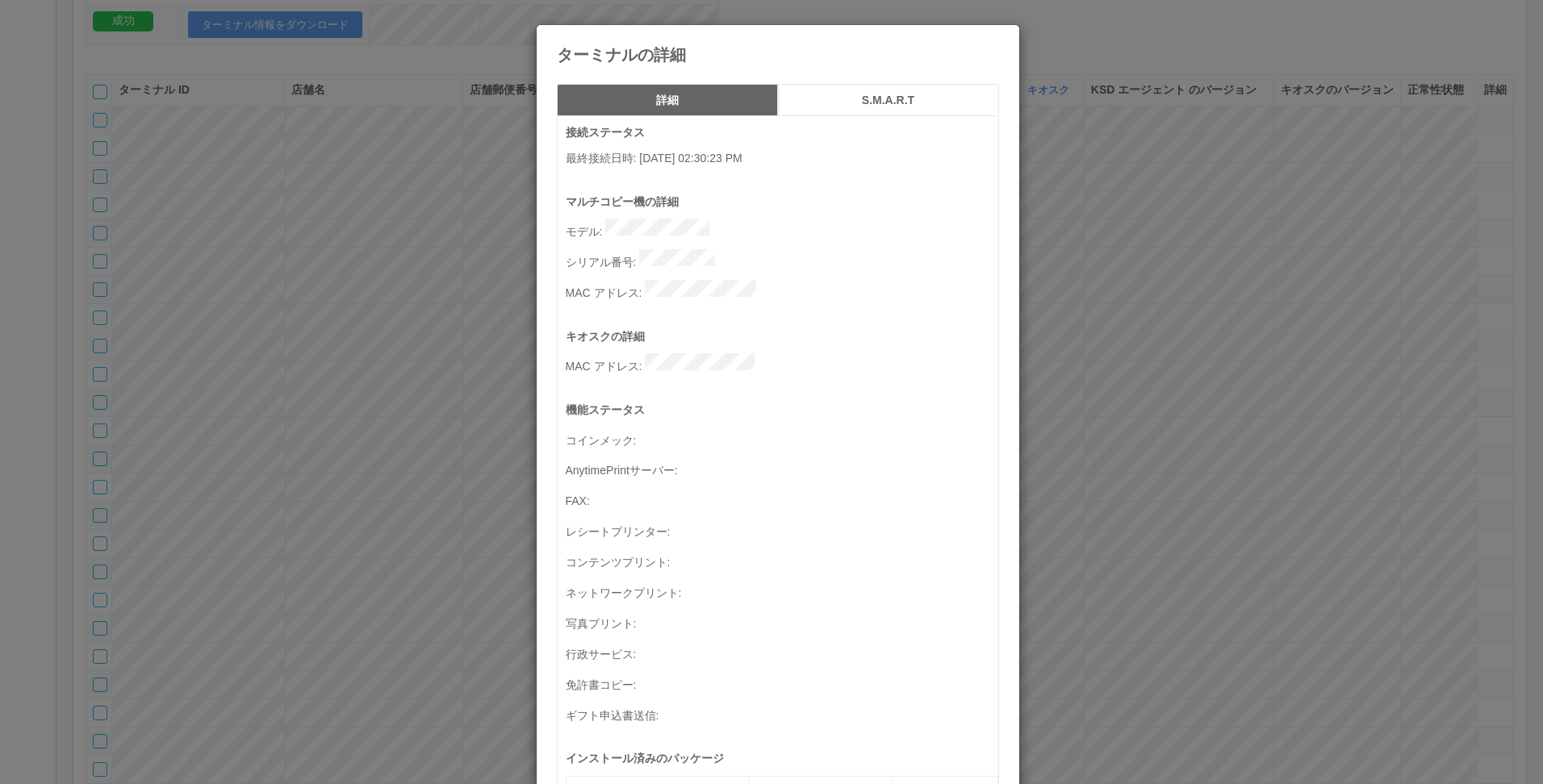
click at [999, 37] on icon at bounding box center [999, 37] width 0 height 0
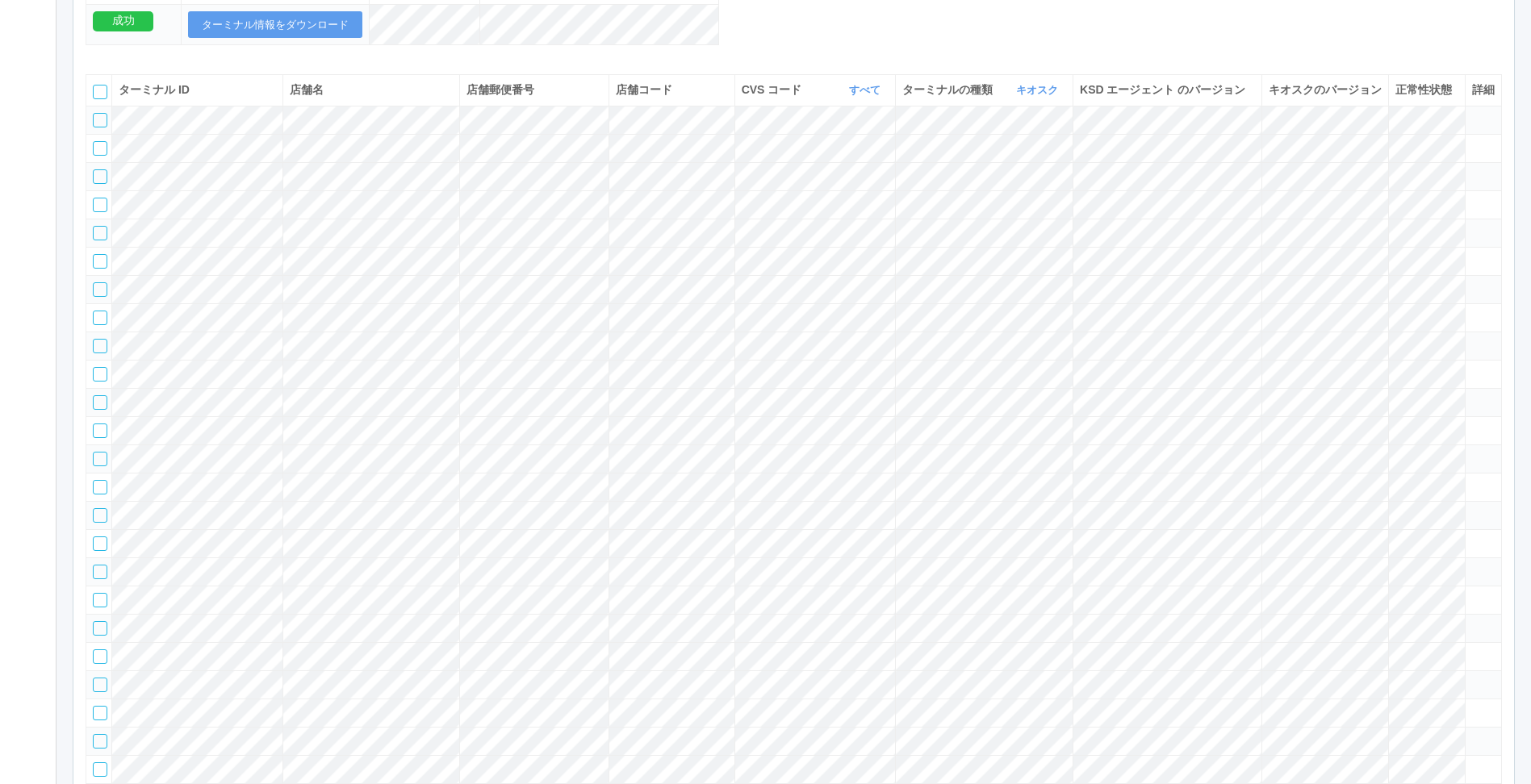
click at [665, 529] on tr at bounding box center [793, 515] width 1415 height 28
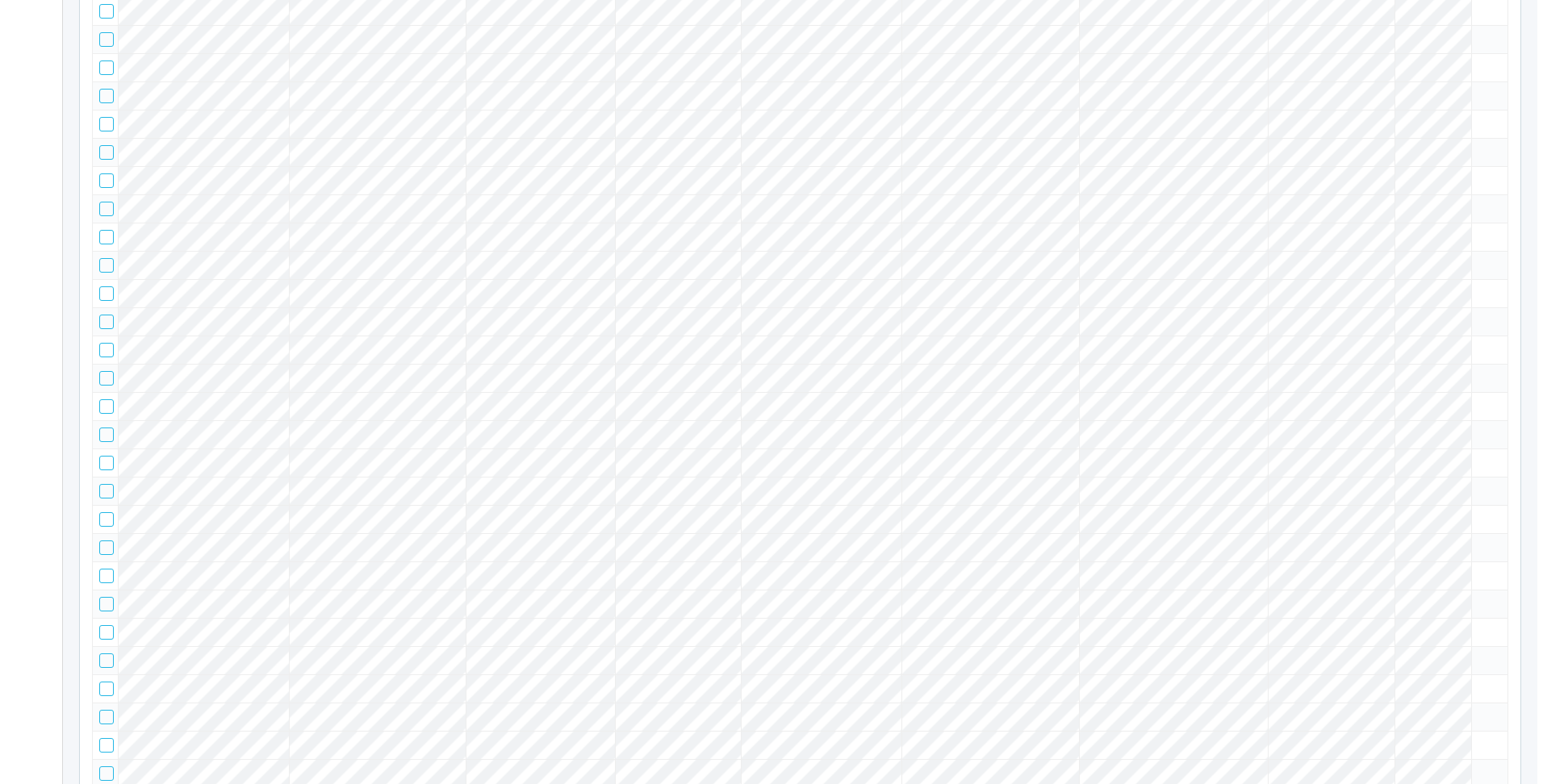
scroll to position [423, 0]
click at [1466, 396] on td at bounding box center [1483, 382] width 37 height 28
click at [1472, 375] on icon at bounding box center [1472, 375] width 0 height 0
